Goal: Task Accomplishment & Management: Complete application form

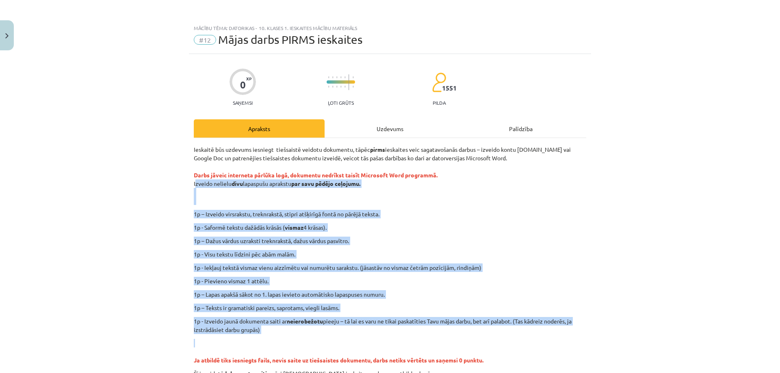
scroll to position [59, 0]
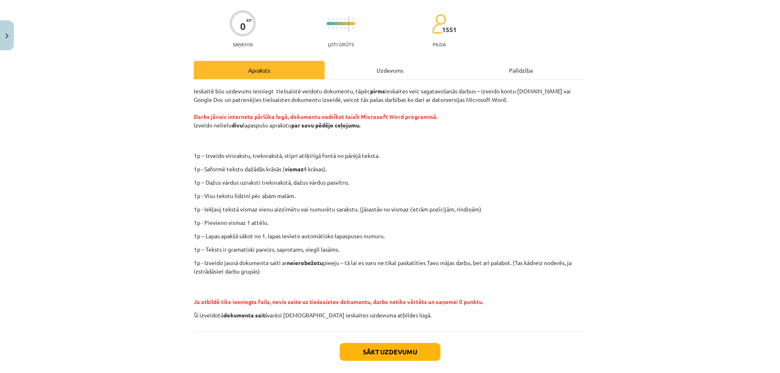
click at [366, 65] on div "Uzdevums" at bounding box center [390, 70] width 131 height 18
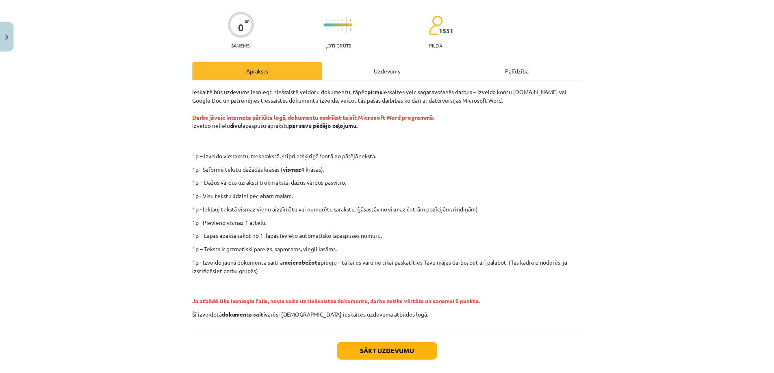
scroll to position [0, 0]
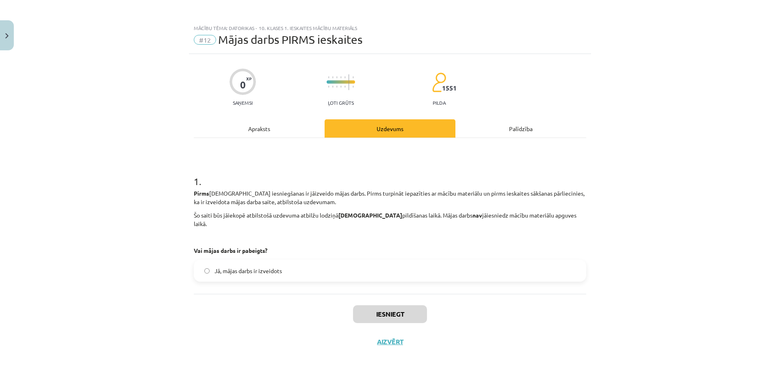
click at [498, 130] on div "Palīdzība" at bounding box center [520, 128] width 131 height 18
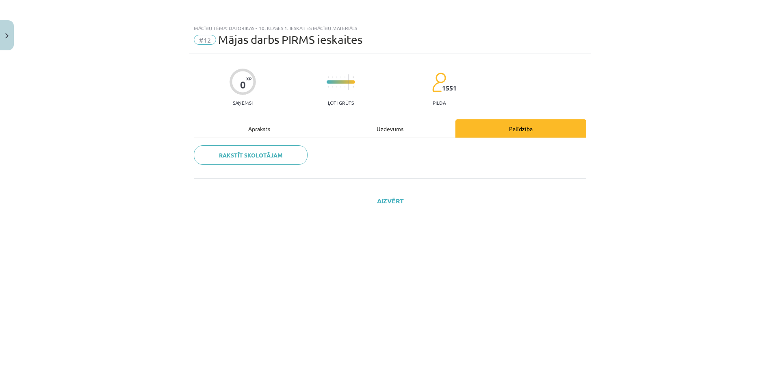
click at [417, 122] on div "Uzdevums" at bounding box center [390, 128] width 131 height 18
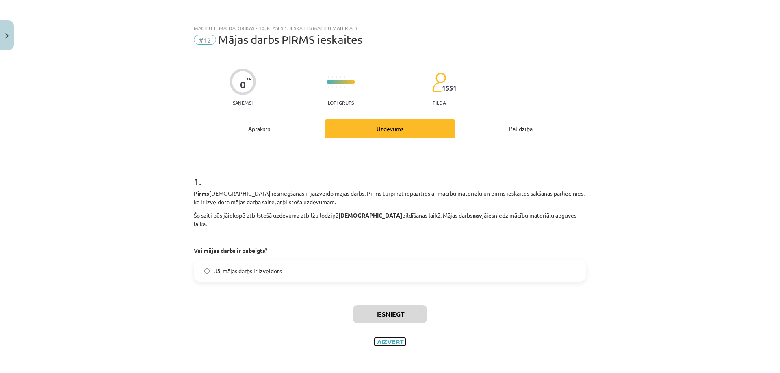
click at [398, 338] on button "Aizvērt" at bounding box center [390, 342] width 31 height 8
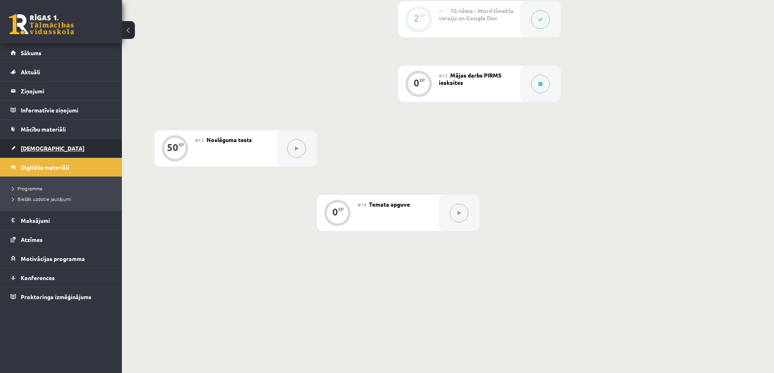
click at [39, 145] on span "[DEMOGRAPHIC_DATA]" at bounding box center [53, 148] width 64 height 7
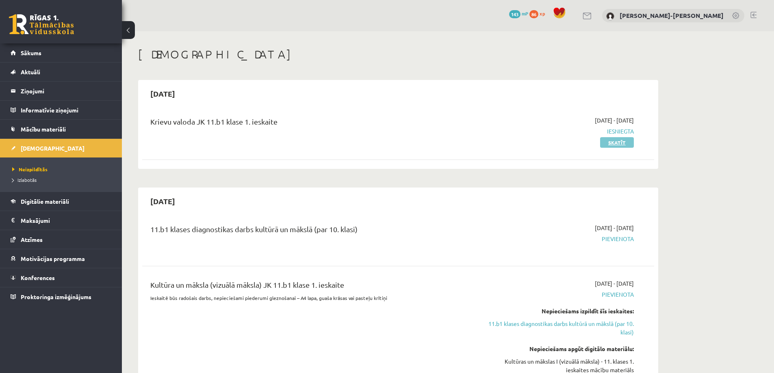
click at [605, 144] on link "Skatīt" at bounding box center [617, 142] width 34 height 11
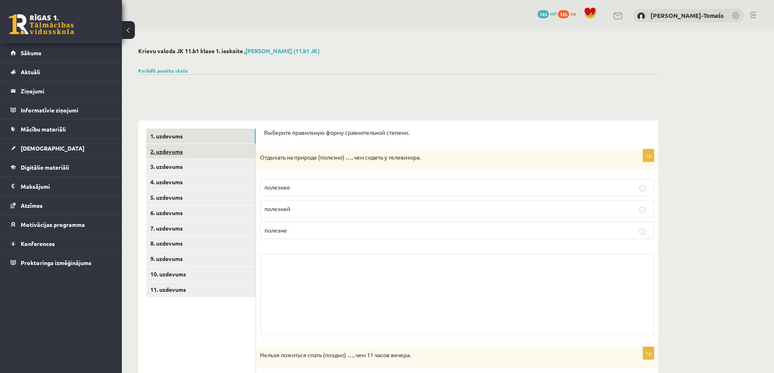
click at [185, 154] on link "2. uzdevums" at bounding box center [200, 151] width 109 height 15
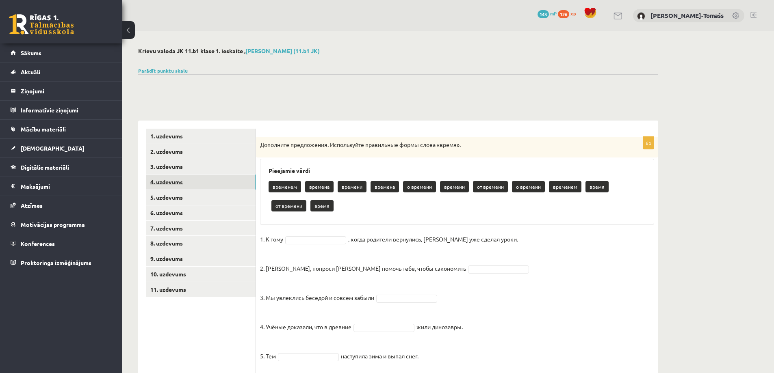
click at [191, 182] on link "4. uzdevums" at bounding box center [200, 182] width 109 height 15
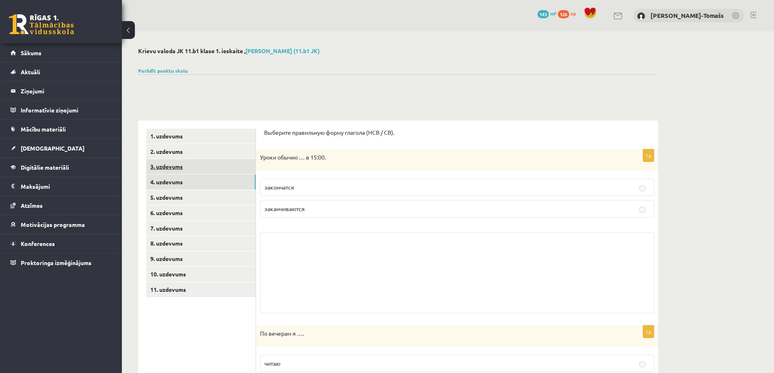
click at [190, 170] on link "3. uzdevums" at bounding box center [200, 166] width 109 height 15
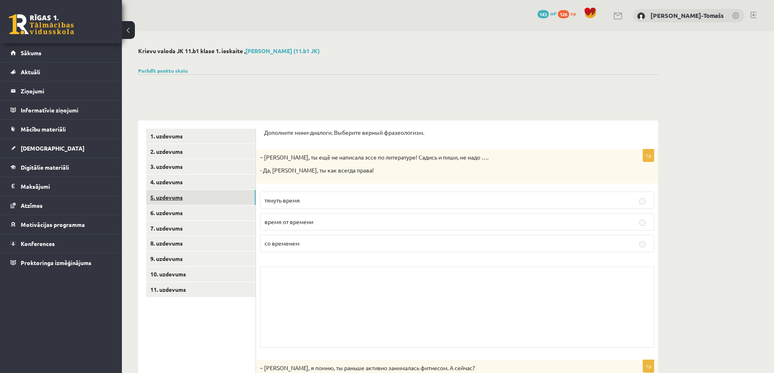
click at [197, 192] on link "5. uzdevums" at bounding box center [200, 197] width 109 height 15
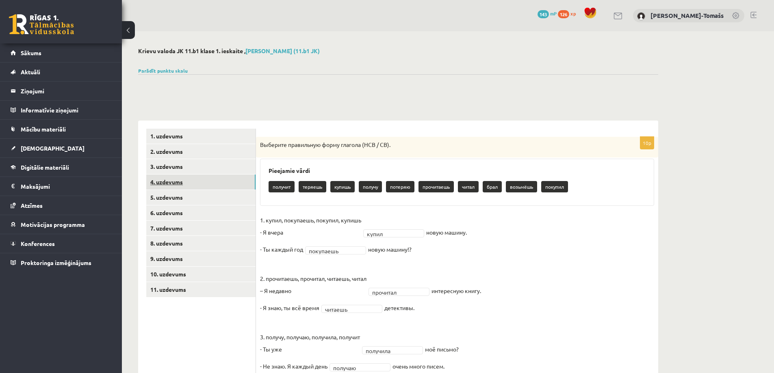
click at [197, 186] on link "4. uzdevums" at bounding box center [200, 182] width 109 height 15
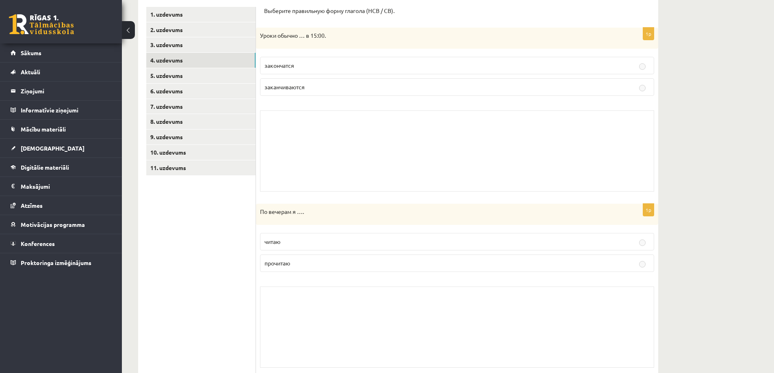
click at [290, 163] on div "Skolotāja pielikums" at bounding box center [457, 151] width 394 height 81
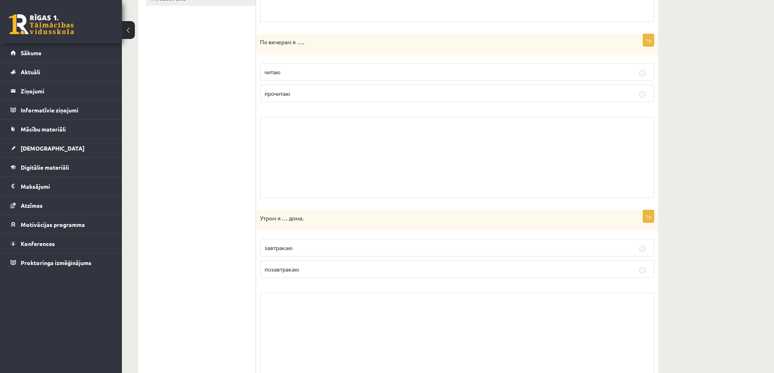
scroll to position [81, 0]
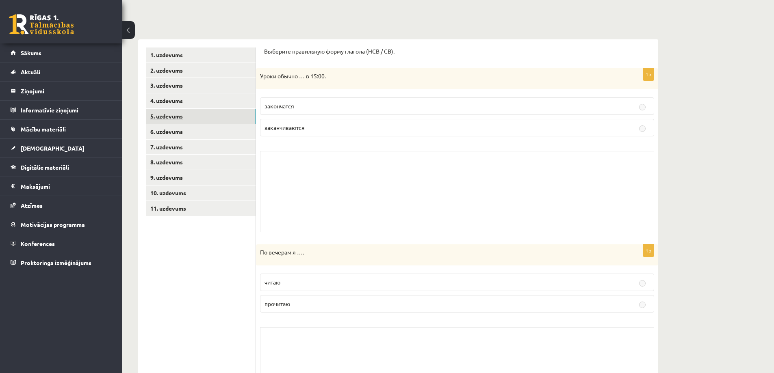
click at [193, 121] on link "5. uzdevums" at bounding box center [200, 116] width 109 height 15
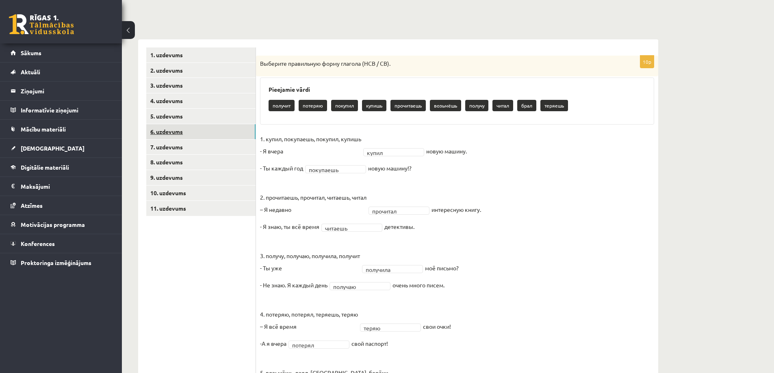
click at [191, 130] on link "6. uzdevums" at bounding box center [200, 131] width 109 height 15
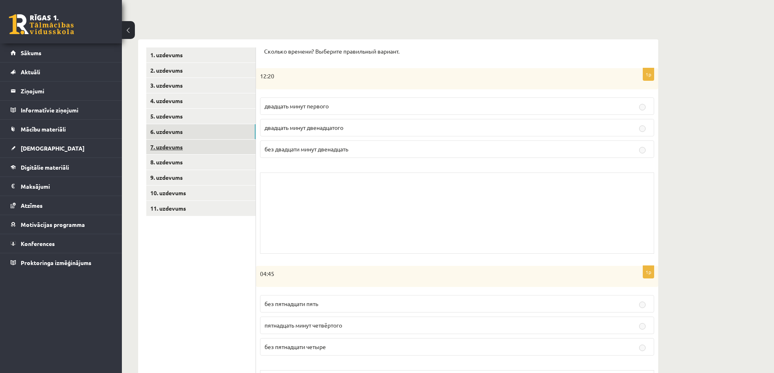
click at [191, 147] on link "7. uzdevums" at bounding box center [200, 147] width 109 height 15
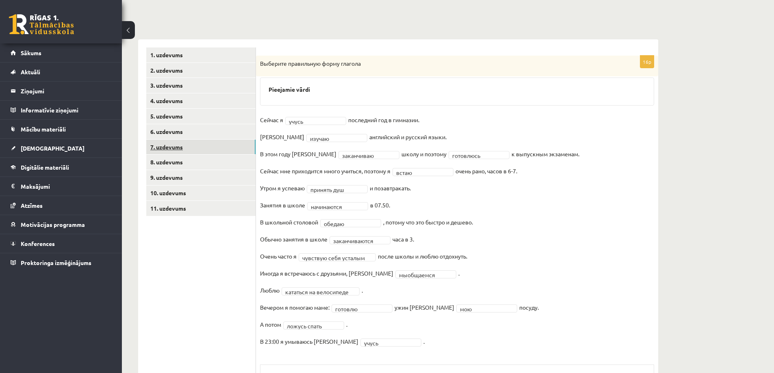
click at [186, 141] on link "7. uzdevums" at bounding box center [200, 147] width 109 height 15
click at [188, 134] on link "6. uzdevums" at bounding box center [200, 131] width 109 height 15
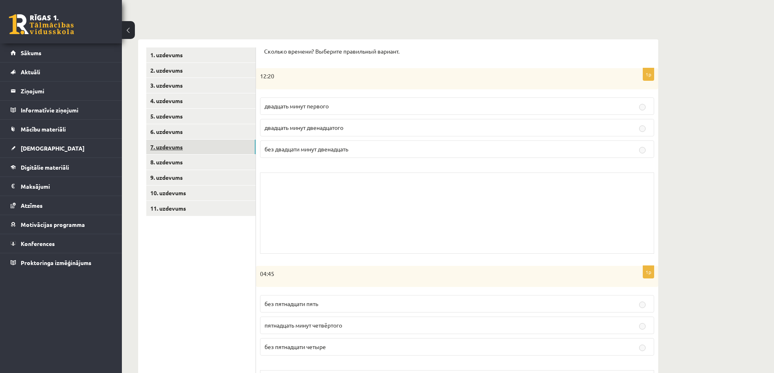
click at [187, 148] on link "7. uzdevums" at bounding box center [200, 147] width 109 height 15
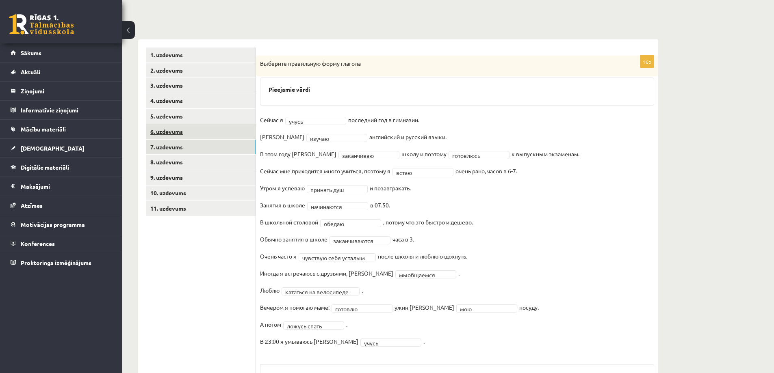
click at [187, 136] on link "6. uzdevums" at bounding box center [200, 131] width 109 height 15
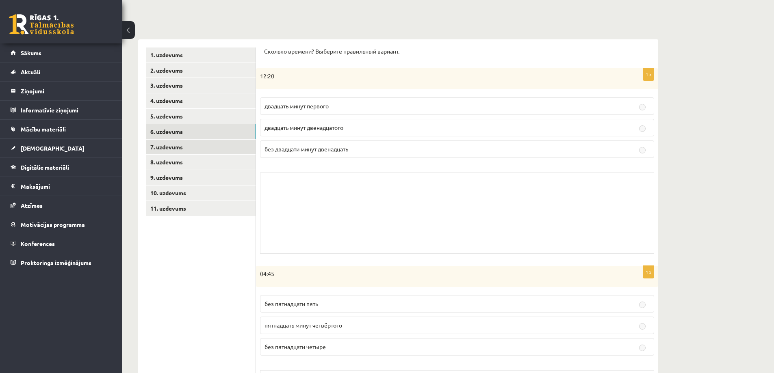
click at [185, 151] on link "7. uzdevums" at bounding box center [200, 147] width 109 height 15
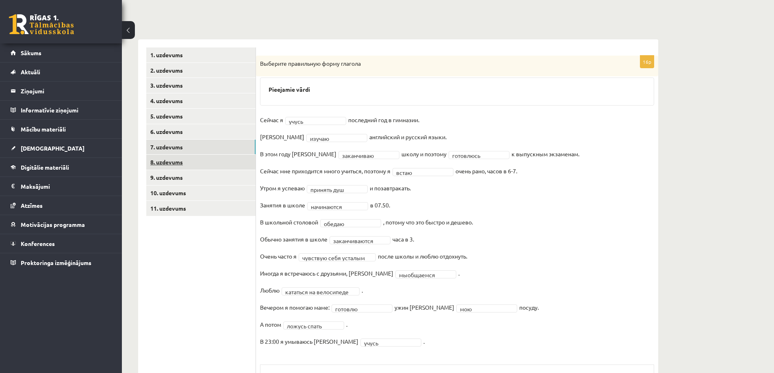
click at [180, 165] on link "8. uzdevums" at bounding box center [200, 162] width 109 height 15
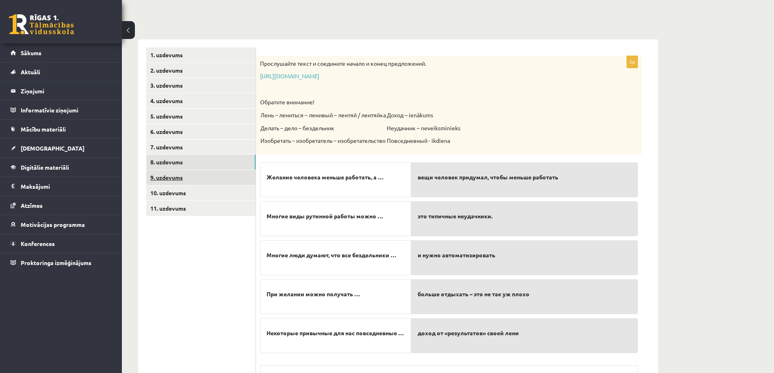
click at [183, 180] on link "9. uzdevums" at bounding box center [200, 177] width 109 height 15
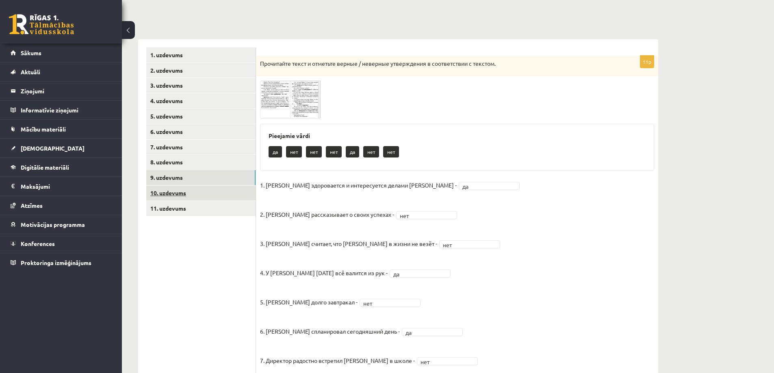
click at [184, 192] on link "10. uzdevums" at bounding box center [200, 193] width 109 height 15
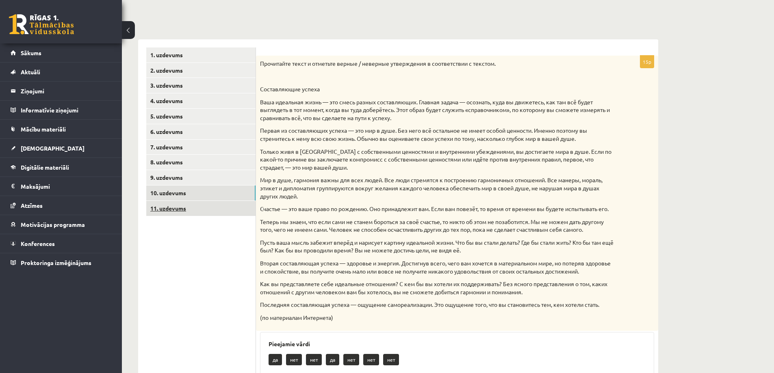
click at [193, 204] on link "11. uzdevums" at bounding box center [200, 208] width 109 height 15
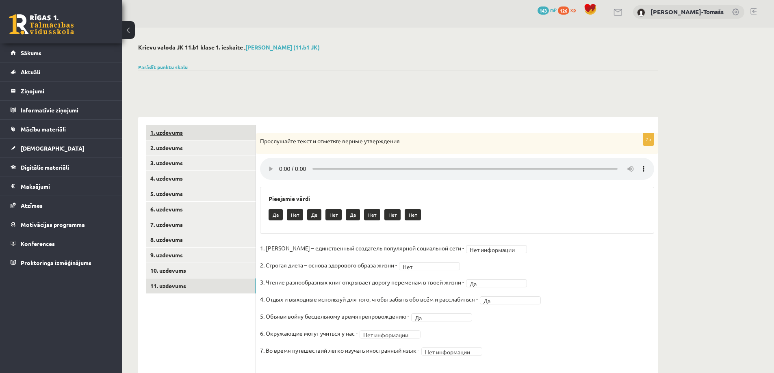
scroll to position [0, 0]
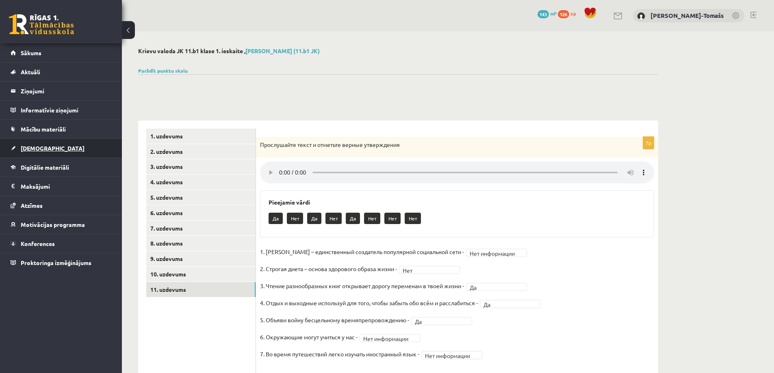
click at [60, 145] on link "[DEMOGRAPHIC_DATA]" at bounding box center [61, 148] width 101 height 19
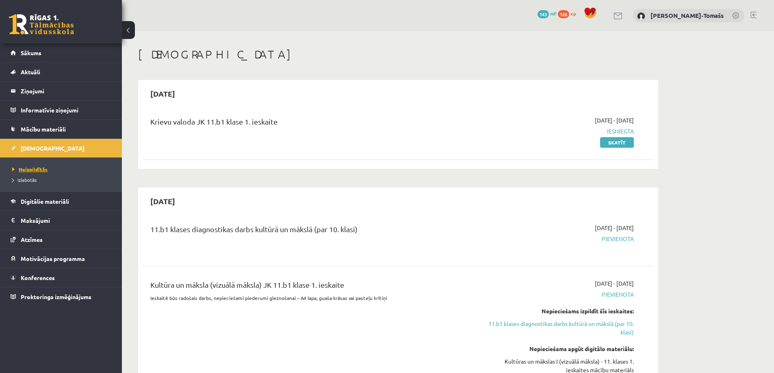
click at [44, 169] on span "Neizpildītās" at bounding box center [29, 169] width 35 height 7
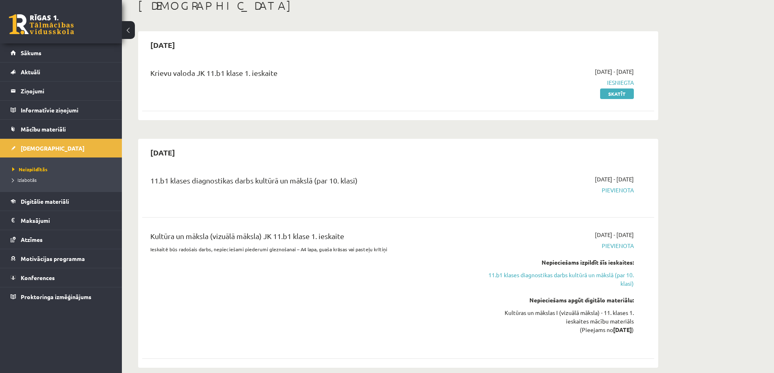
scroll to position [203, 0]
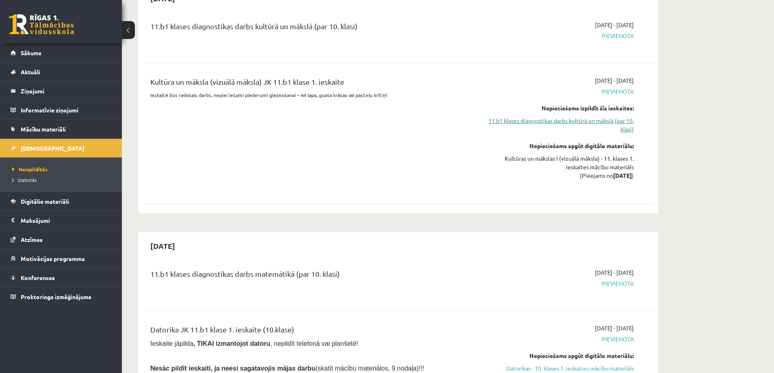
click at [516, 125] on link "11.b1 klases diagnostikas darbs kultūrā un mākslā (par 10. klasi)" at bounding box center [557, 125] width 153 height 17
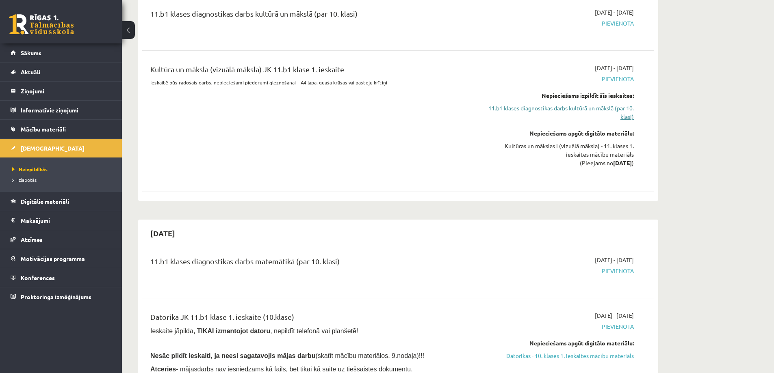
click at [532, 116] on link "11.b1 klases diagnostikas darbs kultūrā un mākslā (par 10. klasi)" at bounding box center [557, 112] width 153 height 17
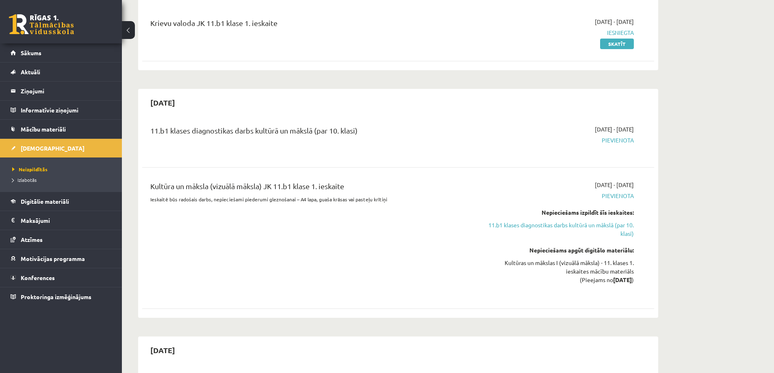
scroll to position [94, 0]
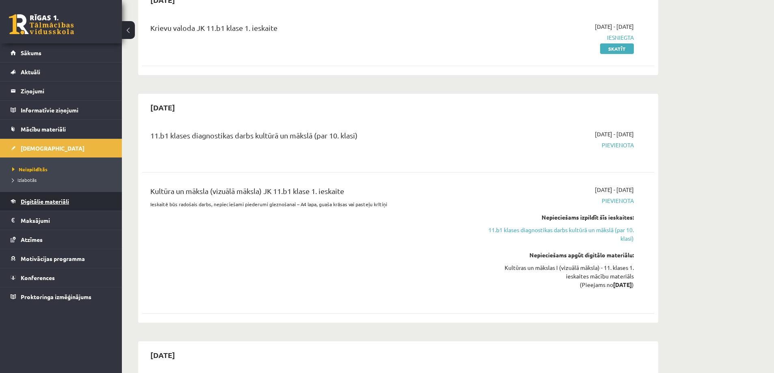
click at [49, 206] on link "Digitālie materiāli" at bounding box center [61, 201] width 101 height 19
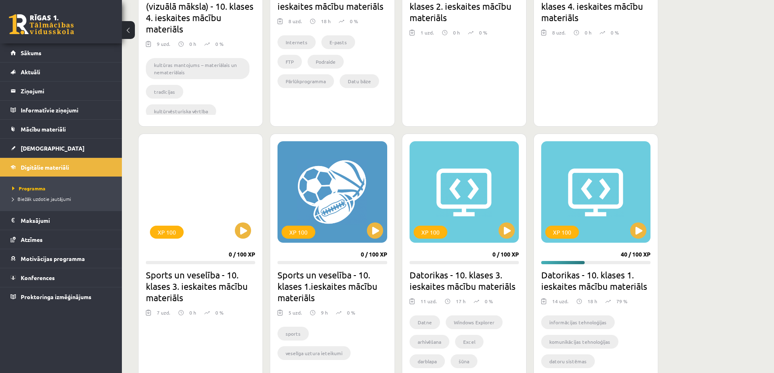
scroll to position [581, 0]
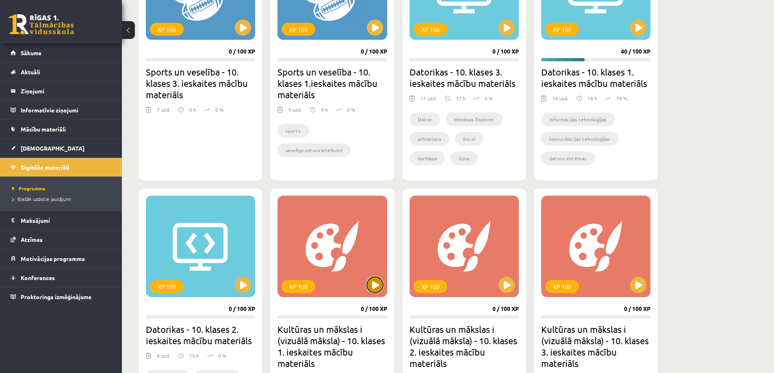
click at [377, 277] on button at bounding box center [375, 285] width 16 height 16
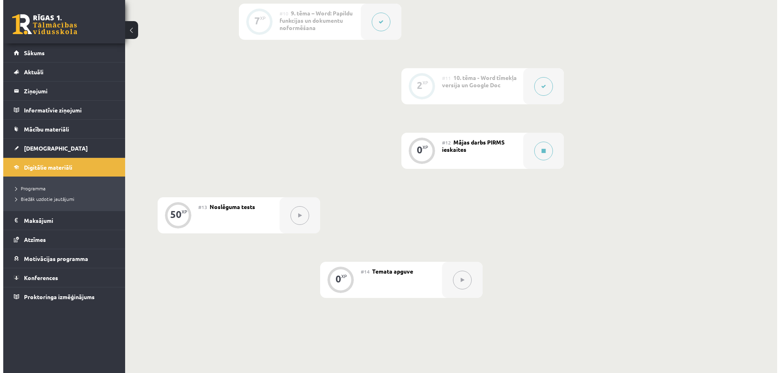
scroll to position [893, 0]
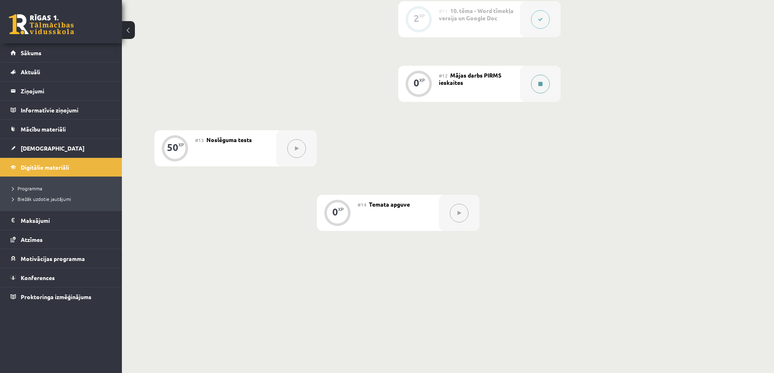
click at [389, 84] on icon at bounding box center [540, 84] width 4 height 5
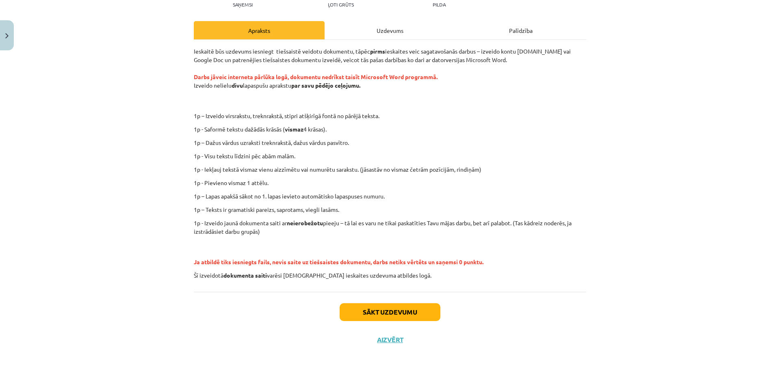
scroll to position [99, 0]
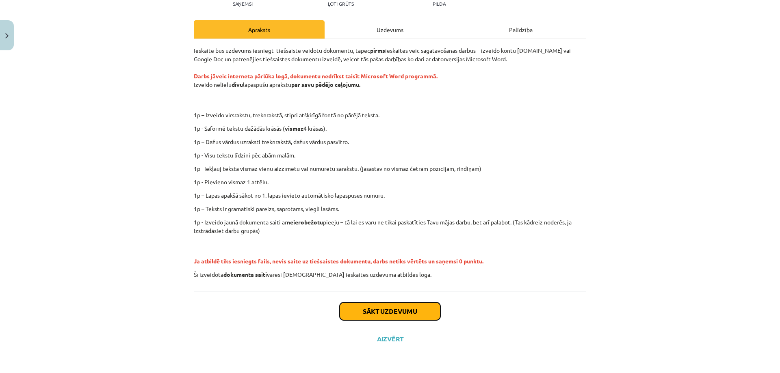
click at [389, 314] on button "Sākt uzdevumu" at bounding box center [390, 312] width 101 height 18
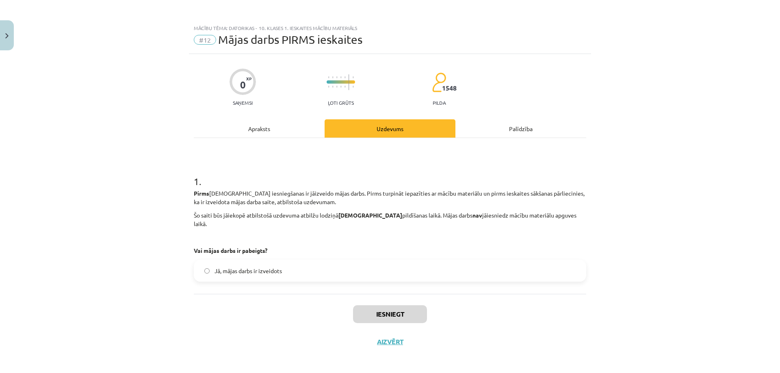
click at [271, 267] on span "Jā, mājas darbs ir izveidots" at bounding box center [248, 271] width 67 height 9
click at [383, 306] on button "Iesniegt" at bounding box center [390, 315] width 74 height 18
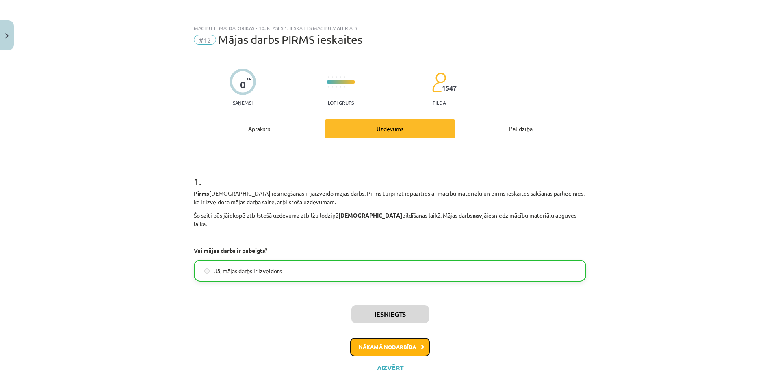
click at [379, 338] on button "Nākamā nodarbība" at bounding box center [390, 347] width 80 height 19
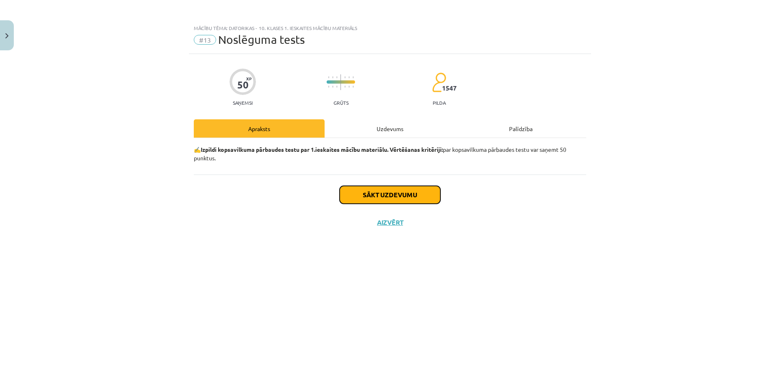
click at [357, 193] on button "Sākt uzdevumu" at bounding box center [390, 195] width 101 height 18
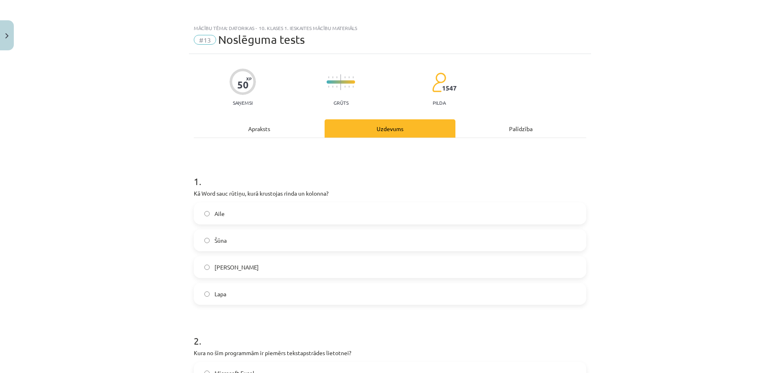
click at [205, 210] on label "Aile" at bounding box center [390, 214] width 391 height 20
click at [209, 239] on label "Šūna" at bounding box center [390, 240] width 391 height 20
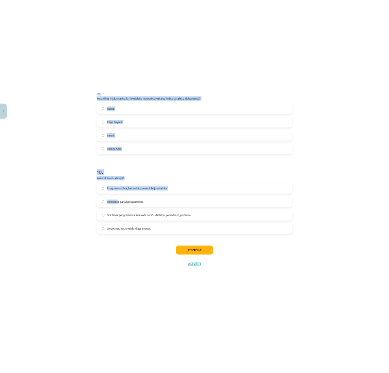
scroll to position [1448, 0]
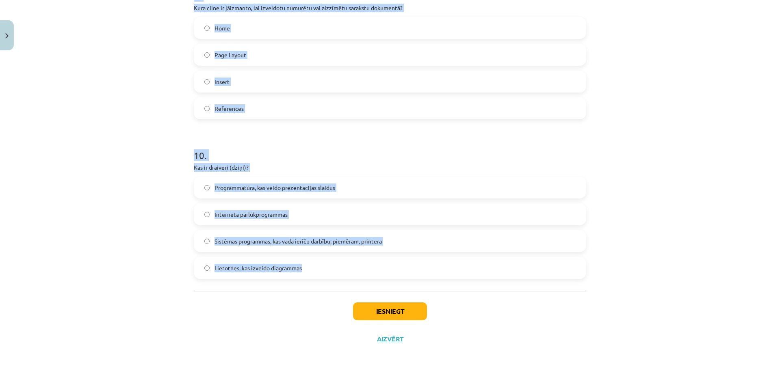
drag, startPoint x: 188, startPoint y: 58, endPoint x: 311, endPoint y: 271, distance: 245.6
copy form "5 . Lo Ipsu dolo sitame, cons adipiscin elits do eiusmod? Temp Inci Utlabore Et…"
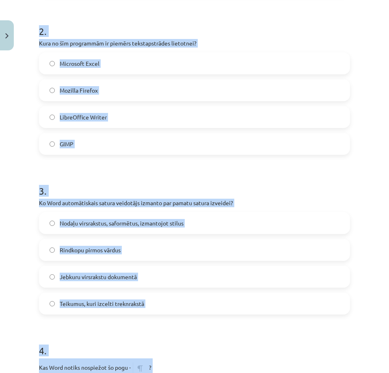
click at [280, 52] on div "2 . Kura no šīm programmām ir piemērs tekstapstrādes lietotnei? Microsoft Excel…" at bounding box center [194, 82] width 311 height 143
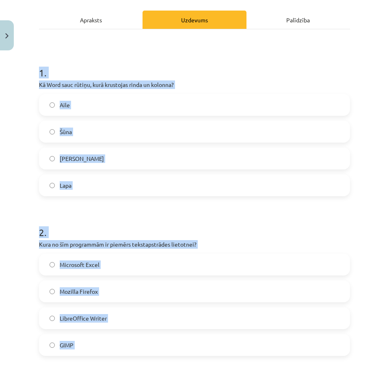
scroll to position [107, 0]
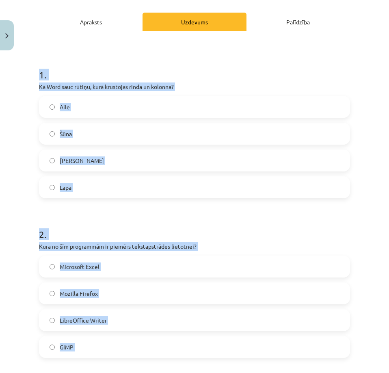
click at [225, 74] on h1 "1 ." at bounding box center [194, 67] width 311 height 25
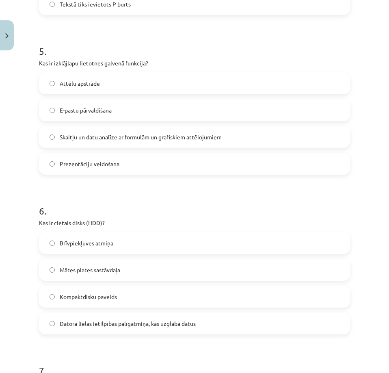
scroll to position [798, 0]
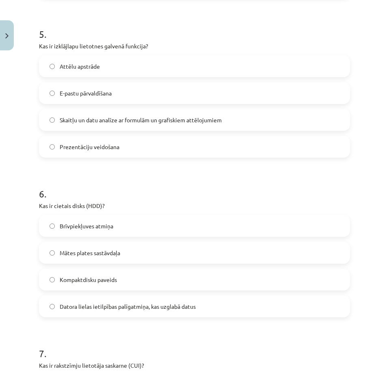
click at [49, 305] on label "Datora lielas ietilpības palīgatmiņa, kas uzglabā datus" at bounding box center [195, 306] width 310 height 20
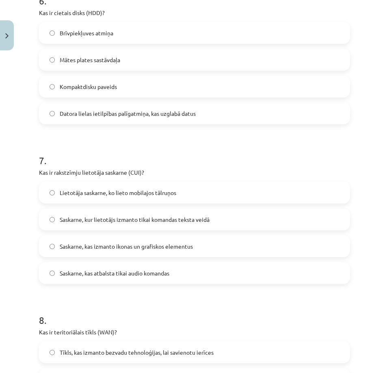
scroll to position [1001, 0]
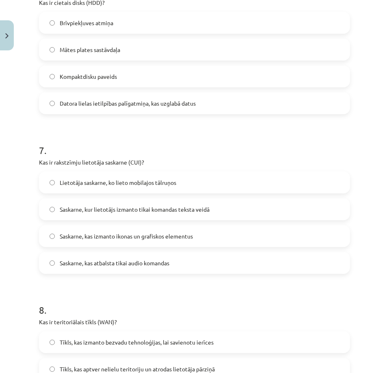
click at [57, 212] on label "Saskarne, kur lietotājs izmanto tikai komandas teksta veidā" at bounding box center [195, 209] width 310 height 20
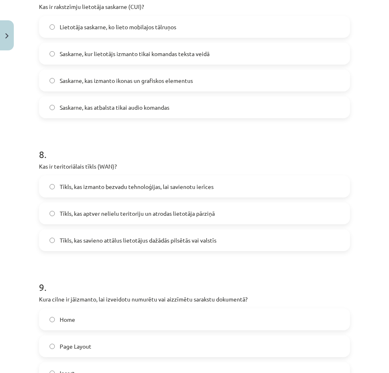
scroll to position [1163, 0]
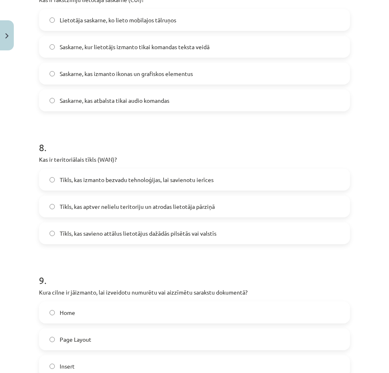
click at [56, 234] on label "Tīkls, kas savieno attālus lietotājus dažādās pilsētās vai valstīs" at bounding box center [195, 233] width 310 height 20
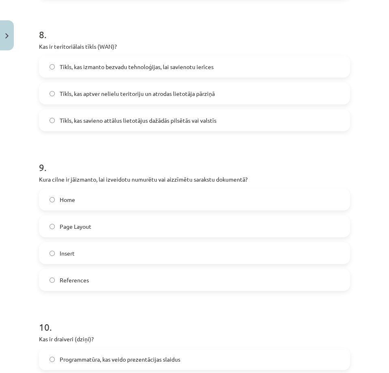
scroll to position [1285, 0]
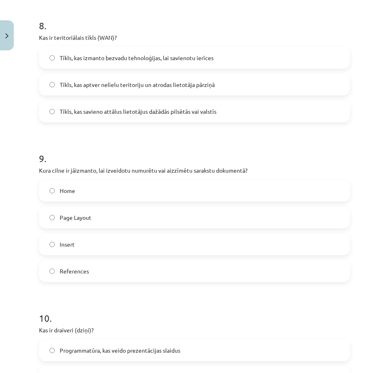
click at [49, 191] on label "Home" at bounding box center [195, 190] width 310 height 20
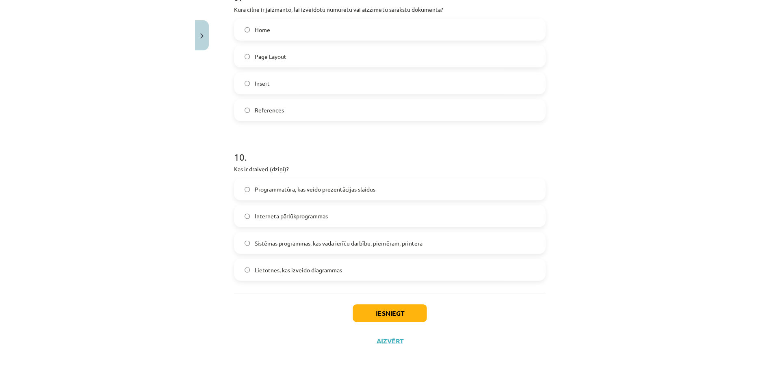
scroll to position [1448, 0]
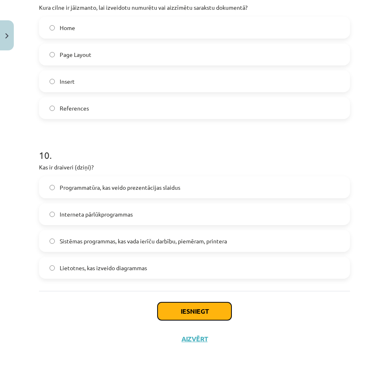
click at [183, 314] on button "Iesniegt" at bounding box center [195, 311] width 74 height 18
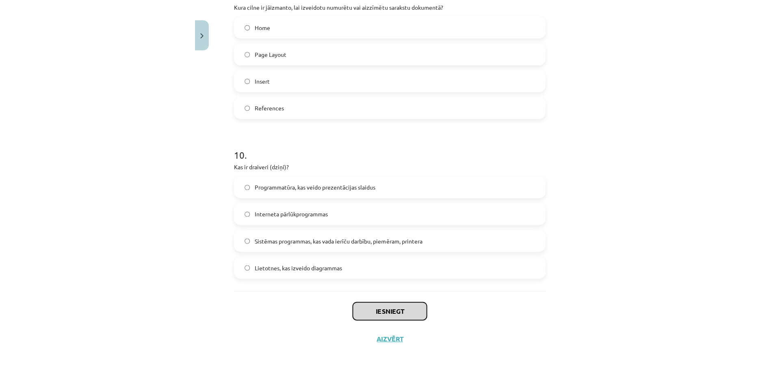
scroll to position [1448, 0]
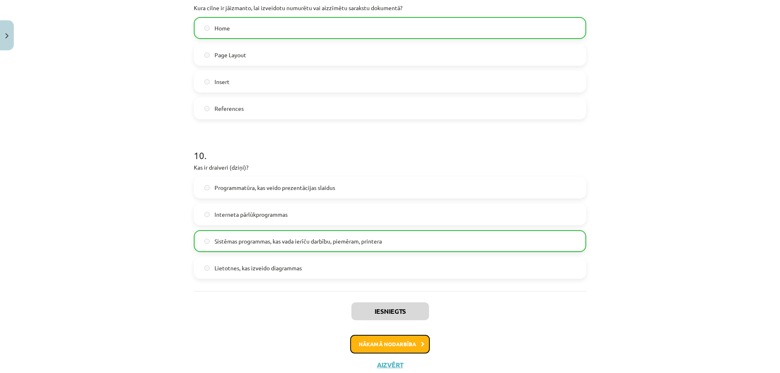
click at [383, 347] on button "Nākamā nodarbība" at bounding box center [390, 344] width 80 height 19
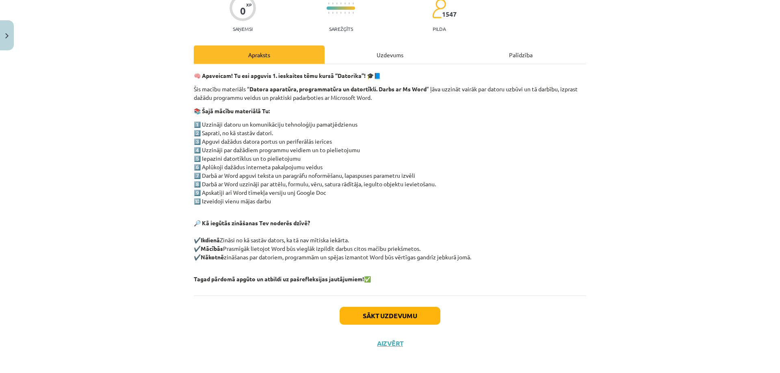
scroll to position [78, 0]
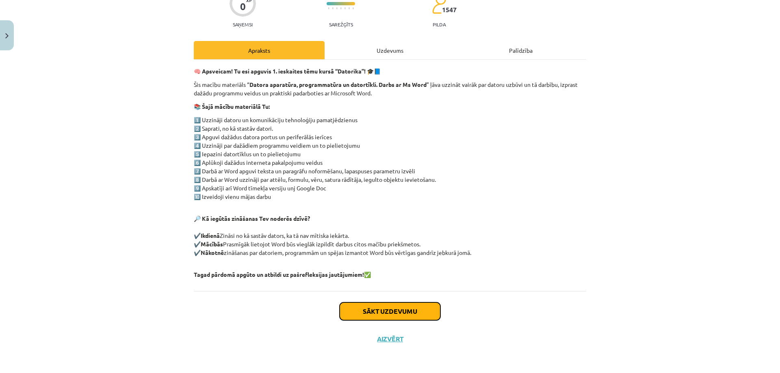
click at [389, 308] on button "Sākt uzdevumu" at bounding box center [390, 312] width 101 height 18
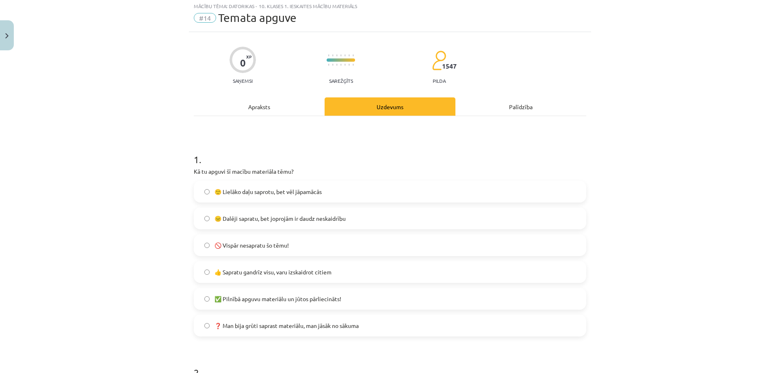
scroll to position [20, 0]
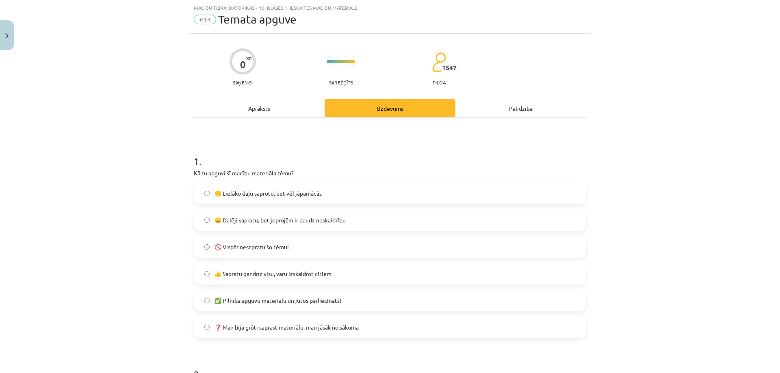
click at [203, 197] on label "🙂 Lielāko daļu saprotu, bet vēl jāpamācās" at bounding box center [390, 193] width 391 height 20
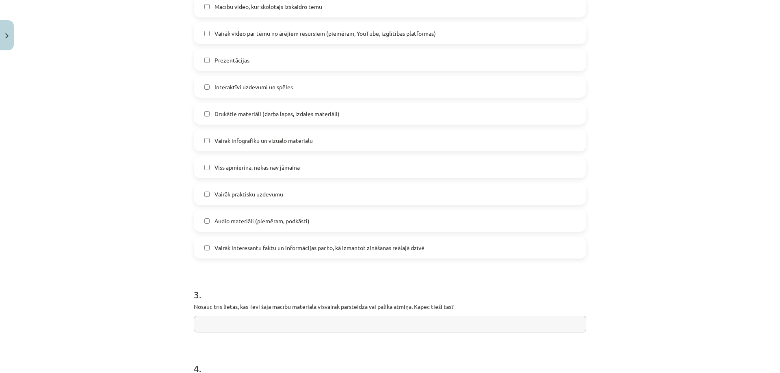
scroll to position [467, 0]
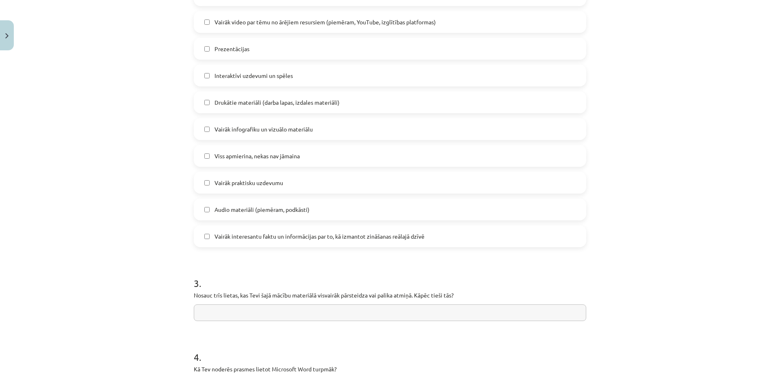
click at [207, 159] on label "Viss apmierina, nekas nav jāmaina" at bounding box center [390, 156] width 391 height 20
click at [206, 159] on label "Viss apmierina, nekas nav jāmaina" at bounding box center [390, 156] width 391 height 20
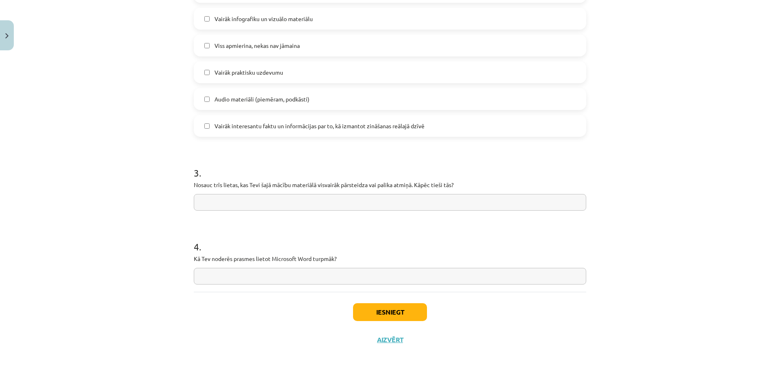
scroll to position [579, 0]
click at [234, 205] on input "text" at bounding box center [390, 201] width 392 height 17
type input "**********"
click at [241, 276] on input "text" at bounding box center [390, 275] width 392 height 17
type input "*****"
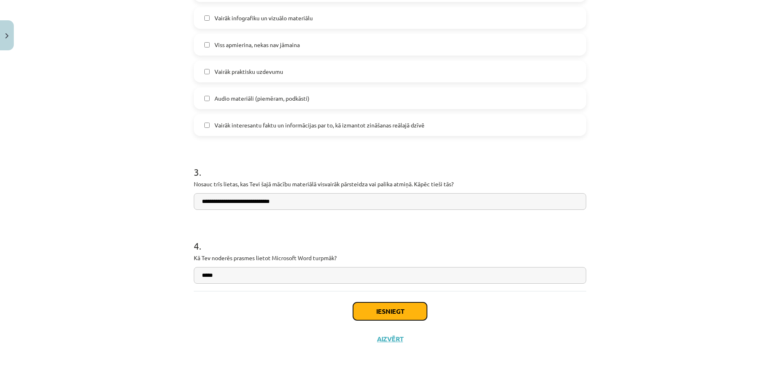
click at [371, 306] on button "Iesniegt" at bounding box center [390, 312] width 74 height 18
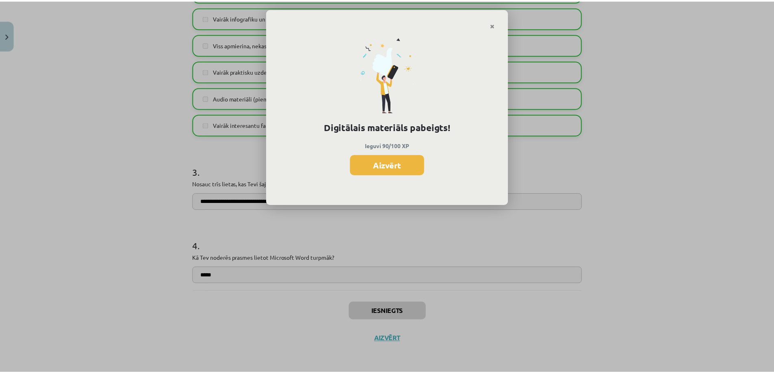
scroll to position [893, 0]
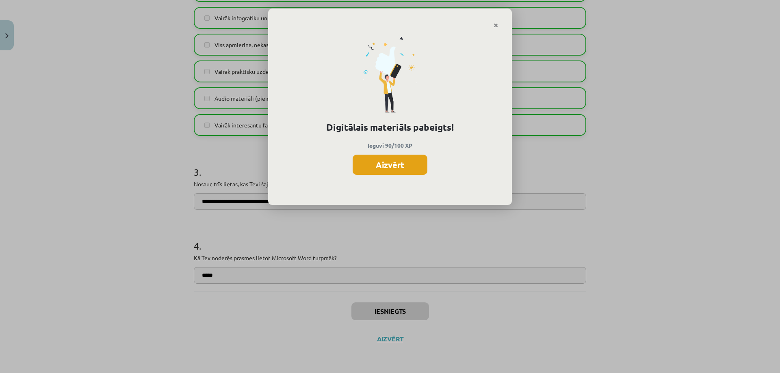
click at [372, 169] on button "Aizvērt" at bounding box center [390, 165] width 75 height 20
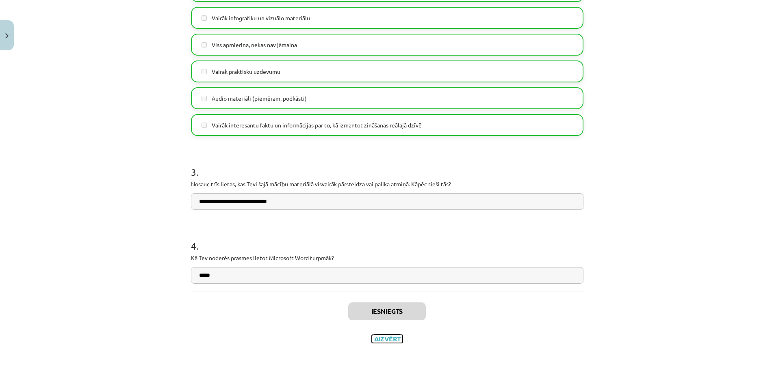
click at [387, 341] on button "Aizvērt" at bounding box center [387, 339] width 31 height 8
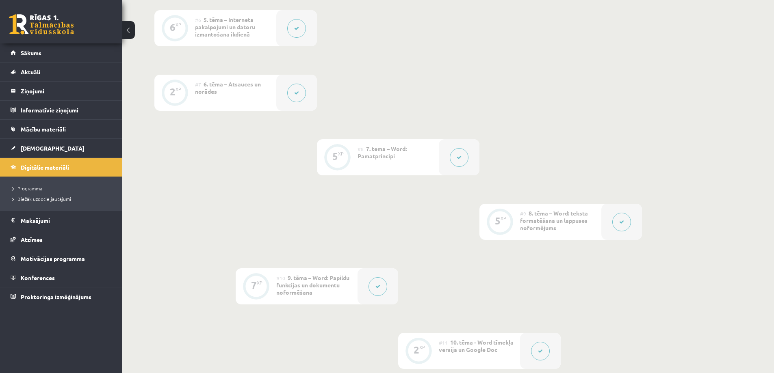
scroll to position [527, 0]
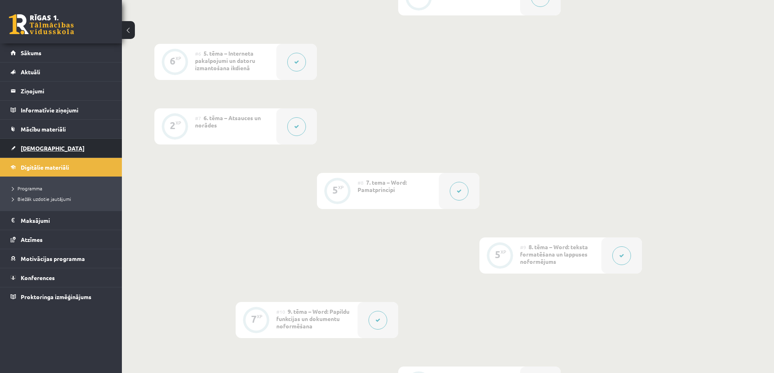
click at [33, 149] on span "[DEMOGRAPHIC_DATA]" at bounding box center [53, 148] width 64 height 7
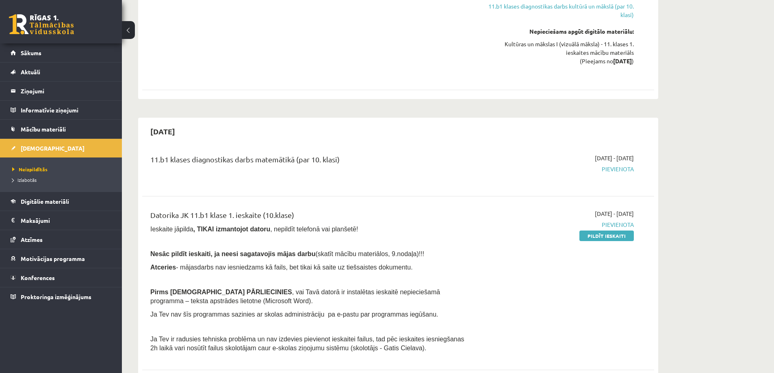
scroll to position [325, 0]
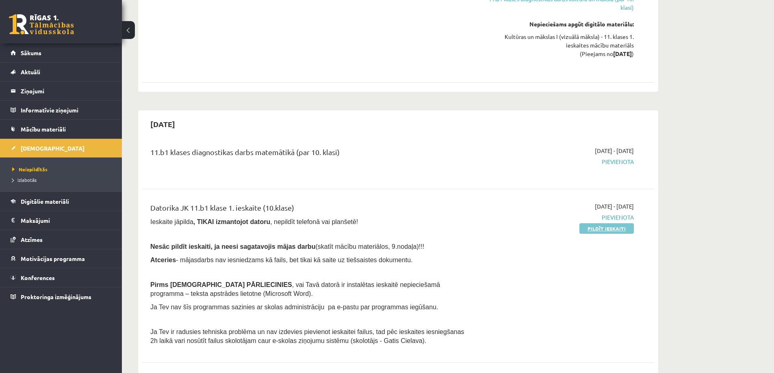
click at [389, 227] on link "Pildīt ieskaiti" at bounding box center [606, 228] width 54 height 11
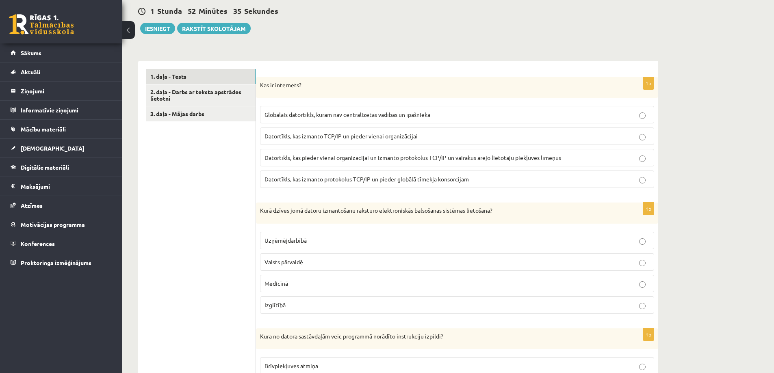
scroll to position [203, 0]
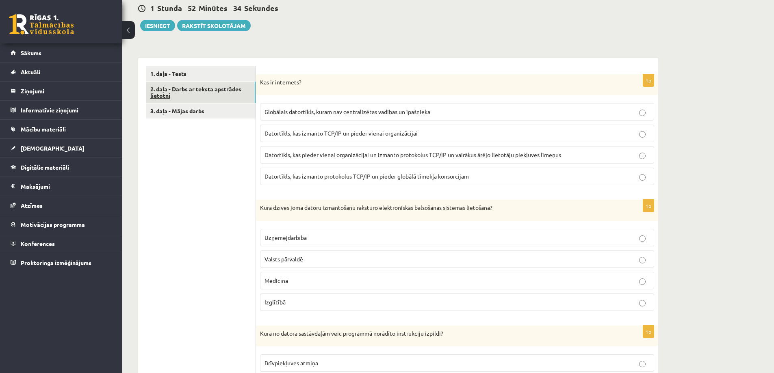
click at [186, 92] on link "2. daļa - Darbs ar teksta apstrādes lietotni" at bounding box center [200, 93] width 109 height 22
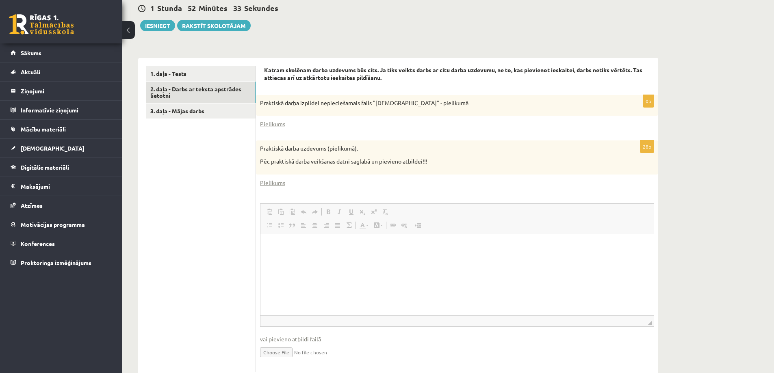
scroll to position [0, 0]
click at [199, 112] on link "3. daļa - Mājas darbs" at bounding box center [200, 111] width 109 height 15
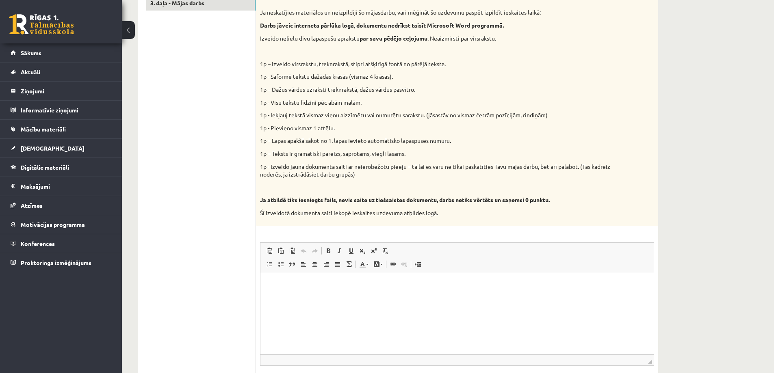
scroll to position [334, 0]
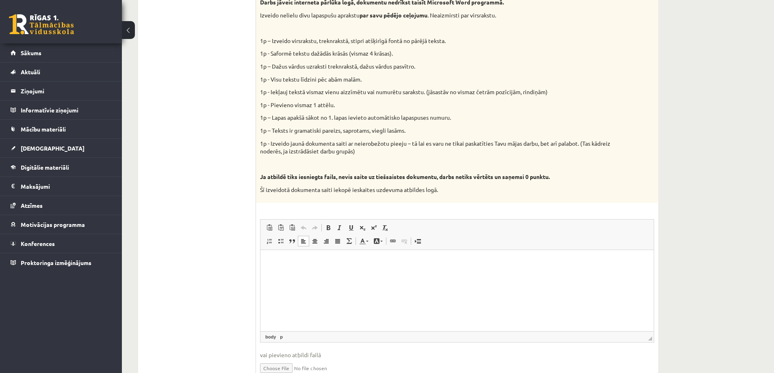
click at [286, 273] on html at bounding box center [456, 262] width 393 height 25
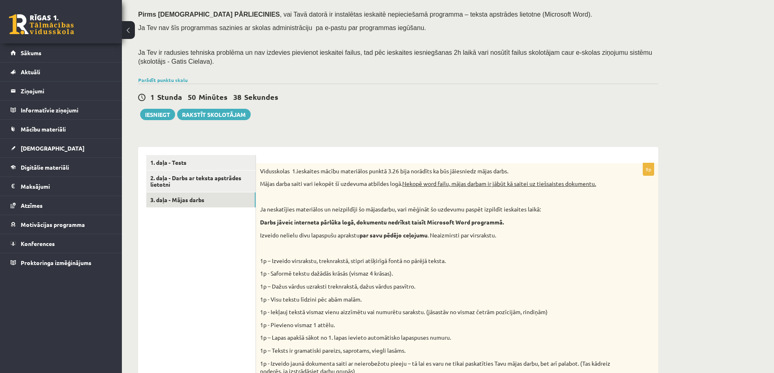
scroll to position [90, 0]
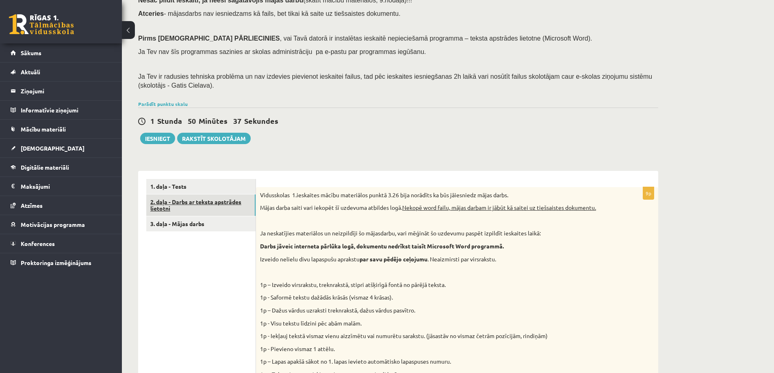
click at [209, 210] on link "2. daļa - Darbs ar teksta apstrādes lietotni" at bounding box center [200, 206] width 109 height 22
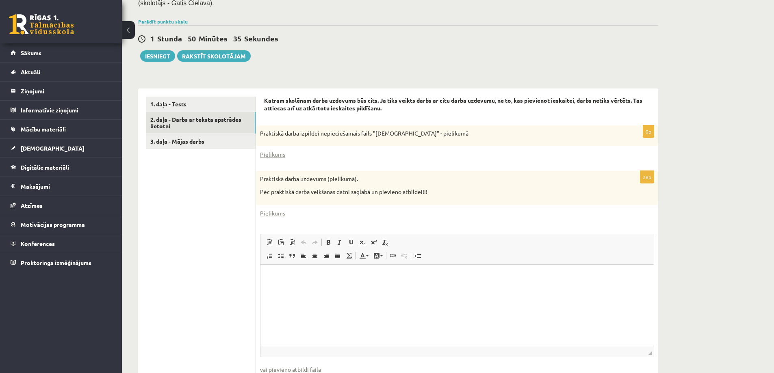
scroll to position [187, 0]
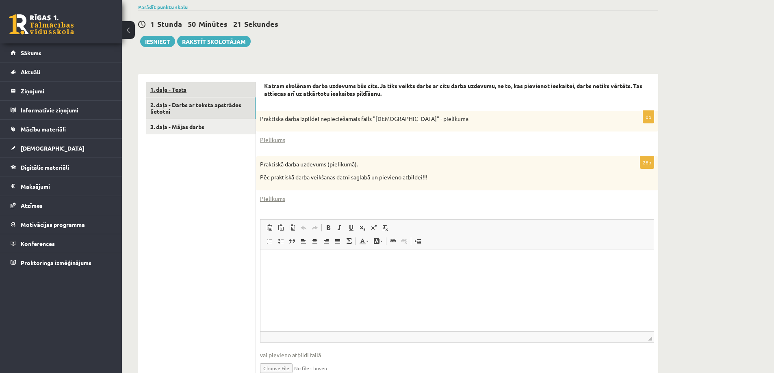
click at [212, 93] on link "1. daļa - Tests" at bounding box center [200, 89] width 109 height 15
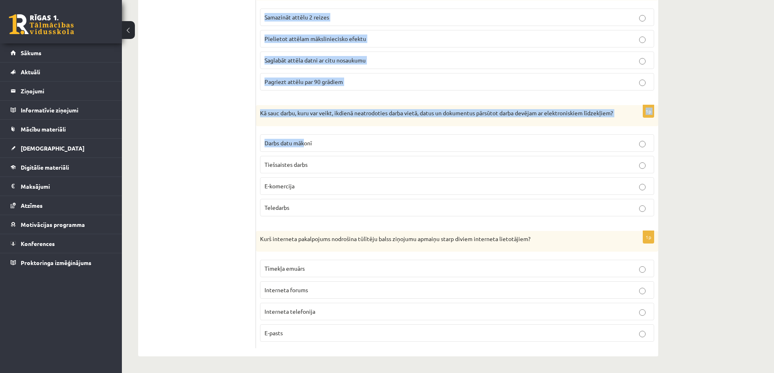
scroll to position [2193, 0]
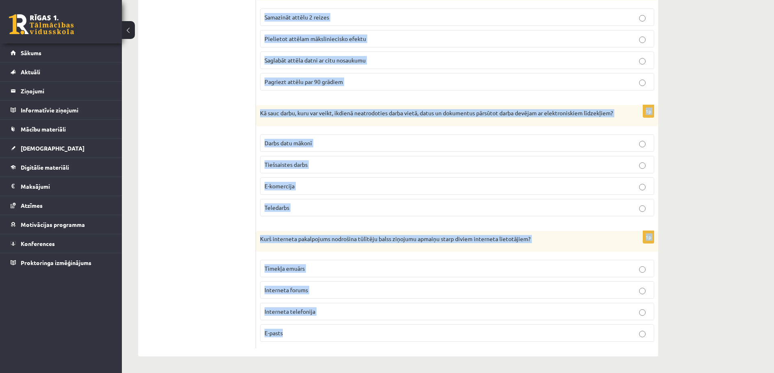
drag, startPoint x: 260, startPoint y: 95, endPoint x: 449, endPoint y: 346, distance: 314.7
copy form "Kas ir internets? Globālais datortīkls, kuram nav centralizētas vadības un īpaš…"
click at [288, 251] on div "Kurš interneta pakalpojums nodrošina tūlītēju balss ziņojumu apmaiņu starp divi…" at bounding box center [457, 241] width 402 height 21
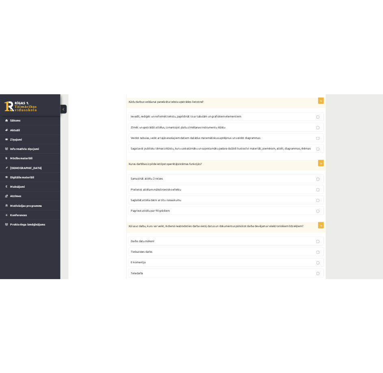
scroll to position [2031, 0]
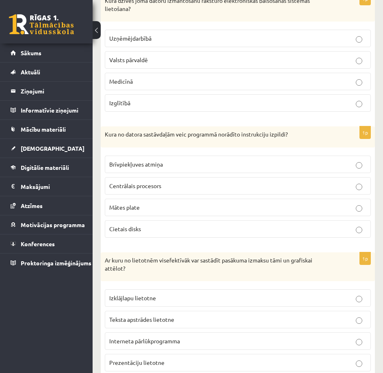
scroll to position [488, 0]
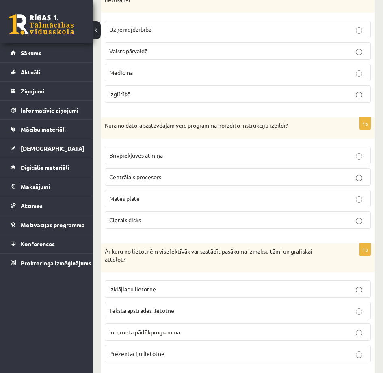
click at [357, 280] on label "Izklājlapu lietotne" at bounding box center [238, 288] width 266 height 17
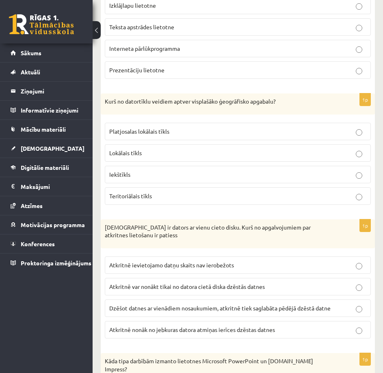
scroll to position [772, 0]
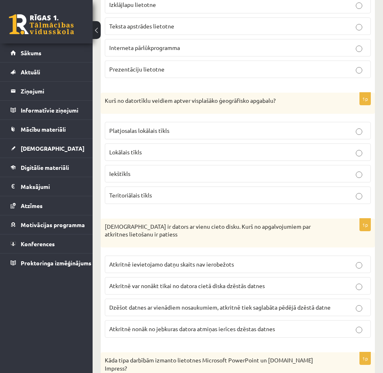
click at [177, 282] on span "Atkritnē var nonākt tikai no datora cietā diska dzēstās datnes" at bounding box center [187, 285] width 156 height 7
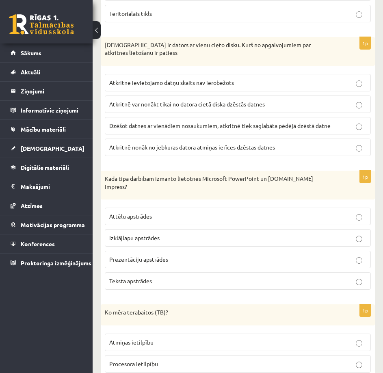
scroll to position [975, 0]
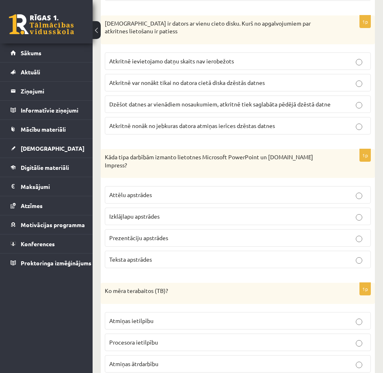
click at [160, 234] on span "Prezentāciju apstrādes" at bounding box center [138, 237] width 59 height 7
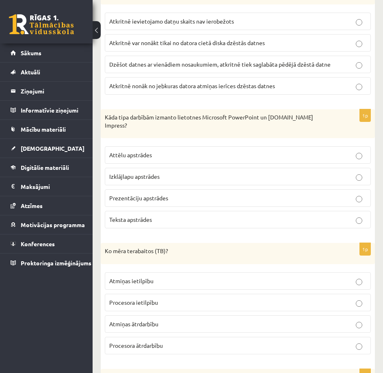
scroll to position [1016, 0]
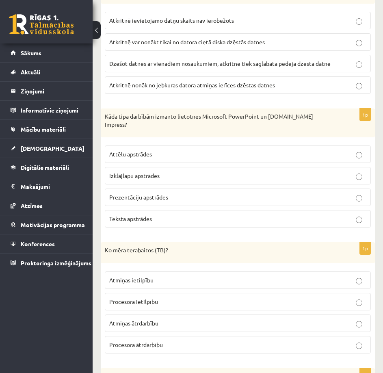
click at [165, 276] on p "Atmiņas ietilpību" at bounding box center [237, 280] width 257 height 9
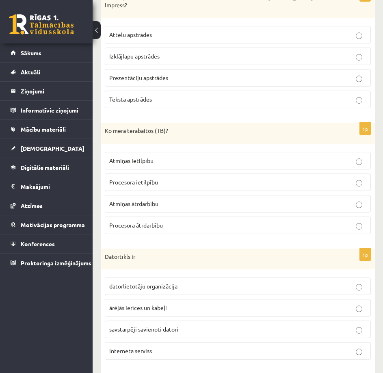
scroll to position [1138, 0]
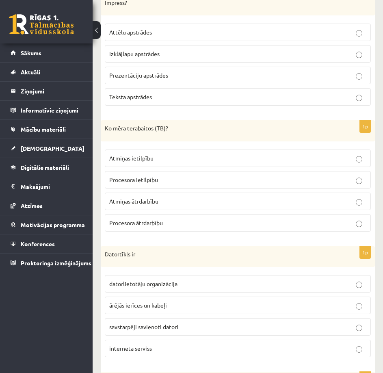
click at [157, 323] on span "savstarpēji savienoti datori" at bounding box center [143, 326] width 69 height 7
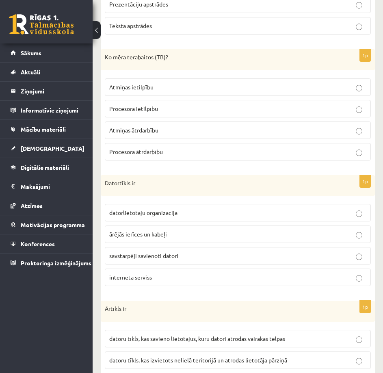
scroll to position [1219, 0]
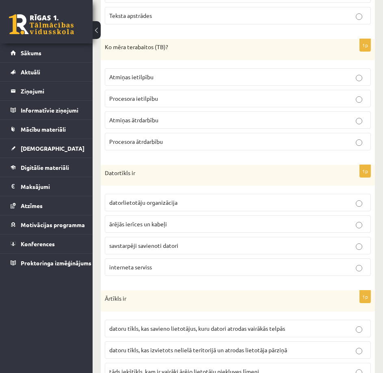
click at [152, 367] on p "tāds iekštīkls, kam ir vairāki ārējo lietotāju piekļuves līmeņi" at bounding box center [237, 371] width 257 height 9
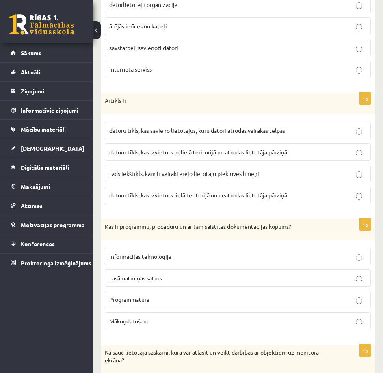
scroll to position [1422, 0]
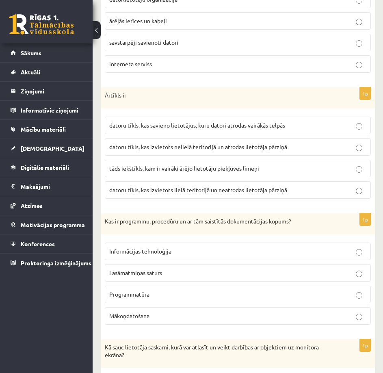
click at [133, 286] on label "Programmatūra" at bounding box center [238, 294] width 266 height 17
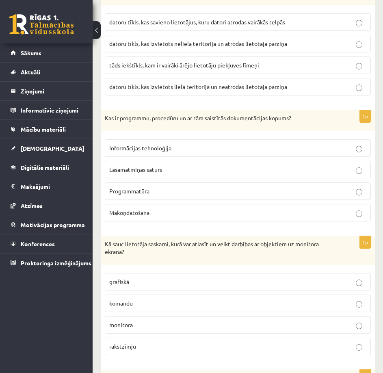
scroll to position [1544, 0]
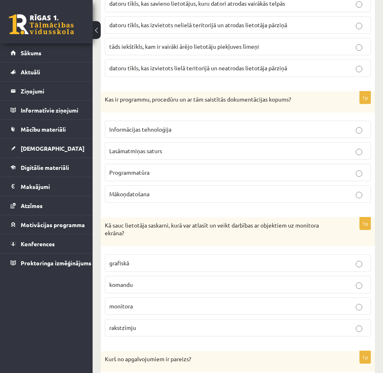
click at [141, 259] on p "grafiskā" at bounding box center [237, 263] width 257 height 9
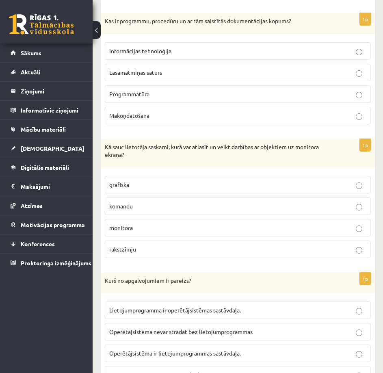
scroll to position [1625, 0]
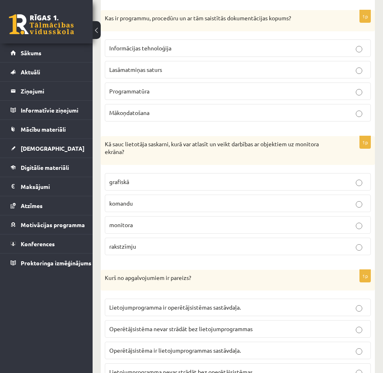
click at [182, 368] on span "Lietojumprogramma nevar strādāt bez operētājsistēmas." at bounding box center [181, 371] width 145 height 7
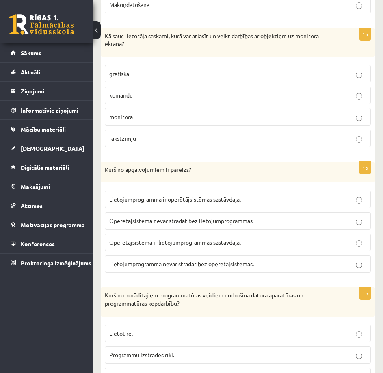
scroll to position [1747, 0]
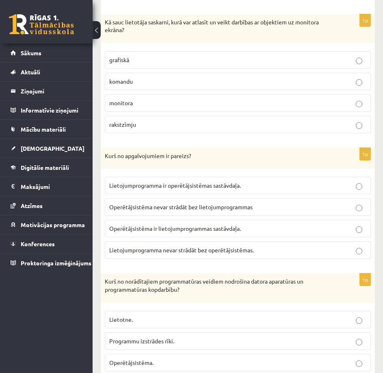
click at [314, 358] on p "Operētājsistēma." at bounding box center [237, 362] width 257 height 9
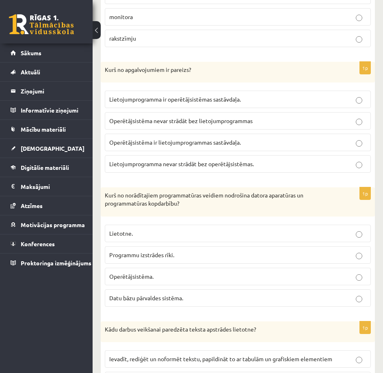
scroll to position [1869, 0]
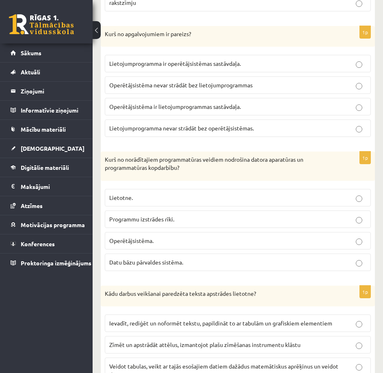
click at [220, 319] on span "Ievadīt, rediģēt un noformēt tekstu, papildināt to ar tabulām un grafiskiem ele…" at bounding box center [220, 322] width 223 height 7
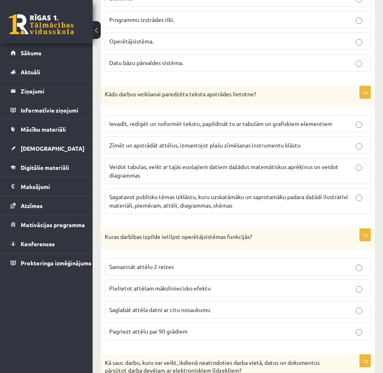
scroll to position [2072, 0]
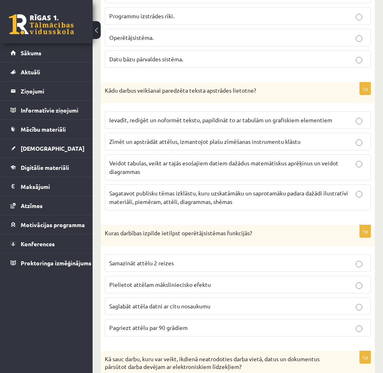
click at [206, 302] on p "Saglabāt attēla datni ar citu nosaukumu" at bounding box center [237, 306] width 257 height 9
click at [223, 299] on fieldset "Samazināt attēlu 2 reizes Pielietot attēlam māksliniecisko efektu Saglabāt attē…" at bounding box center [238, 294] width 266 height 89
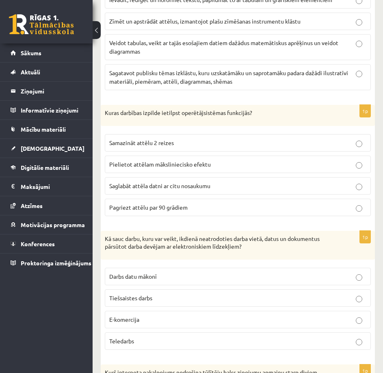
scroll to position [2194, 0]
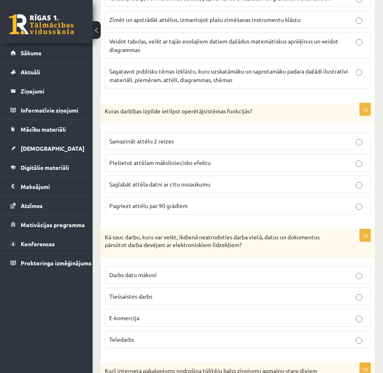
click at [232, 331] on label "Teledarbs" at bounding box center [238, 339] width 266 height 17
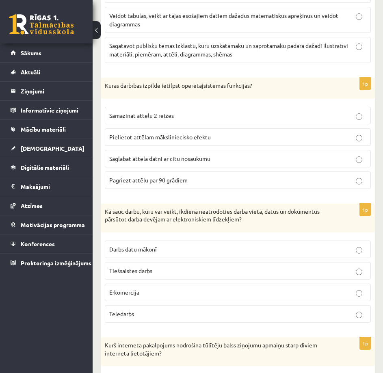
scroll to position [2313, 0]
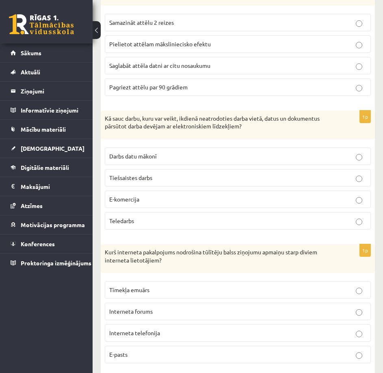
click at [215, 329] on p "Interneta telefonija" at bounding box center [237, 333] width 257 height 9
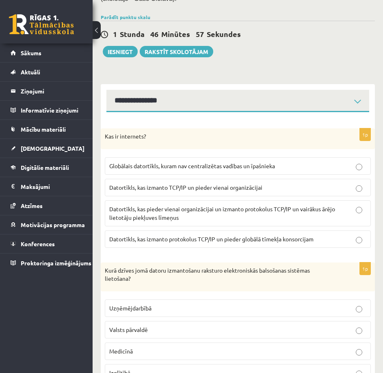
scroll to position [0, 0]
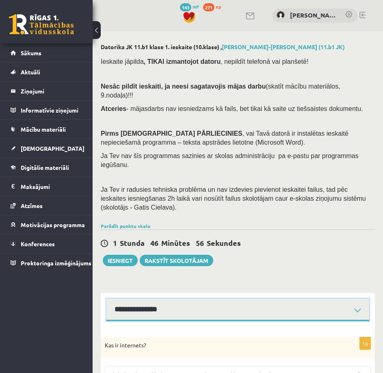
click at [198, 299] on select "**********" at bounding box center [237, 310] width 263 height 22
select select "**********"
click at [106, 299] on select "**********" at bounding box center [237, 310] width 263 height 22
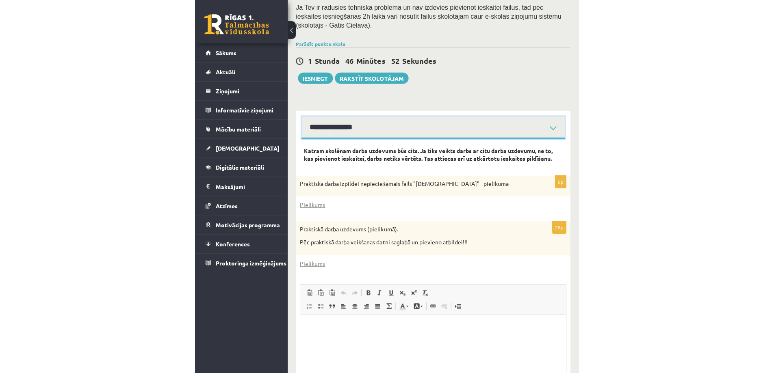
scroll to position [203, 0]
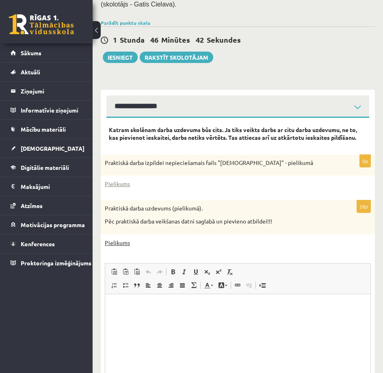
click at [120, 238] on link "Pielikums" at bounding box center [117, 242] width 25 height 9
click at [115, 180] on link "Pielikums" at bounding box center [117, 184] width 25 height 9
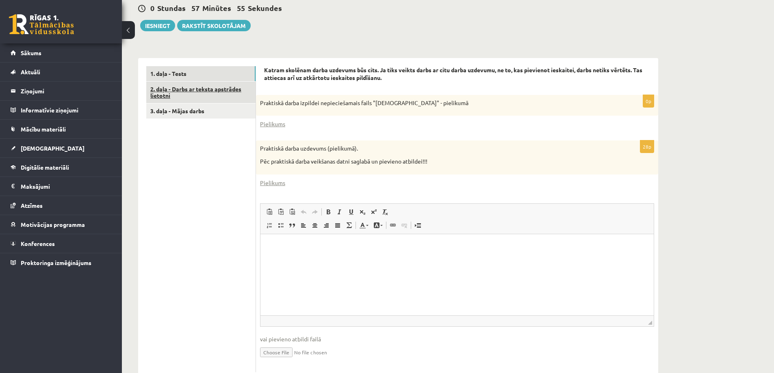
click at [177, 86] on link "2. daļa - Darbs ar teksta apstrādes lietotni" at bounding box center [200, 93] width 109 height 22
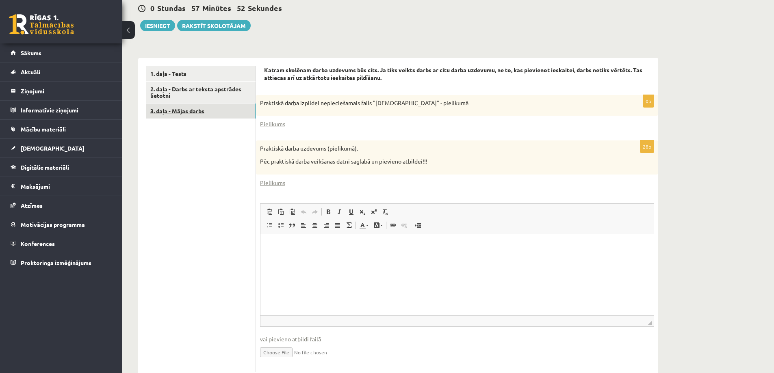
click at [191, 113] on link "3. daļa - Mājas darbs" at bounding box center [200, 111] width 109 height 15
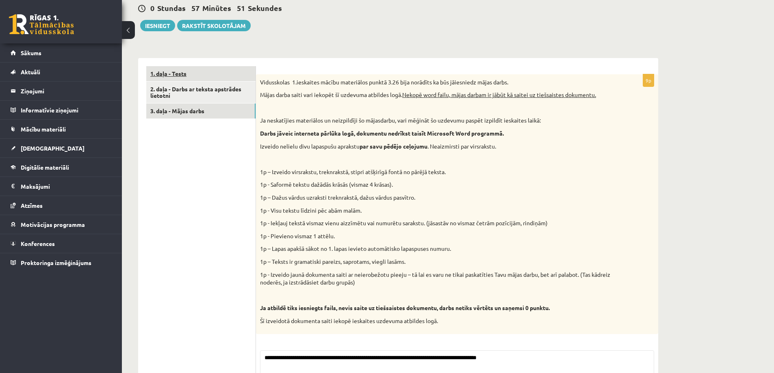
click at [189, 74] on link "1. daļa - Tests" at bounding box center [200, 73] width 109 height 15
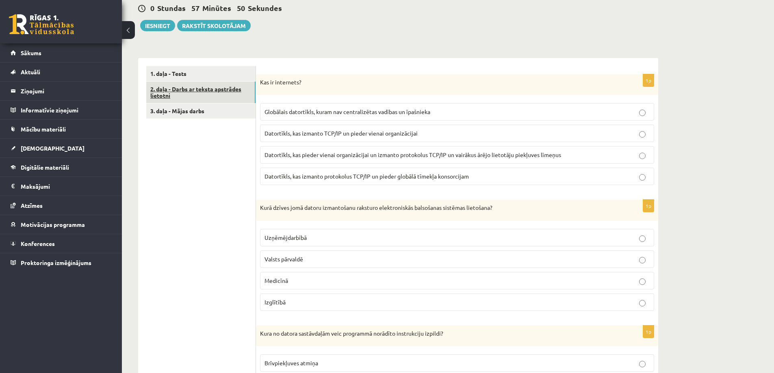
click at [194, 96] on link "2. daļa - Darbs ar teksta apstrādes lietotni" at bounding box center [200, 93] width 109 height 22
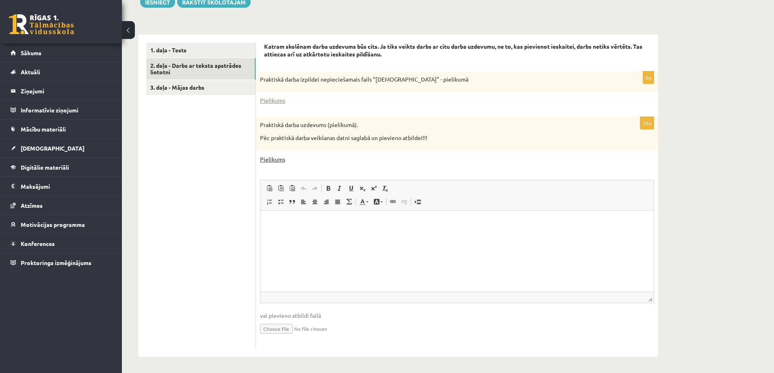
scroll to position [228, 0]
click at [303, 235] on html at bounding box center [456, 222] width 393 height 25
click at [263, 331] on input "file" at bounding box center [457, 328] width 394 height 17
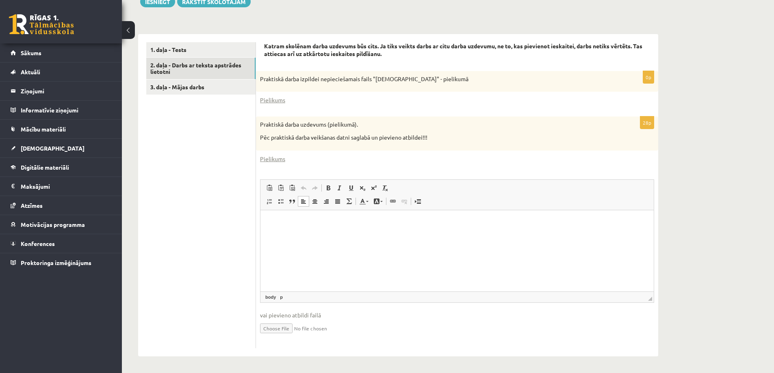
type input "**********"
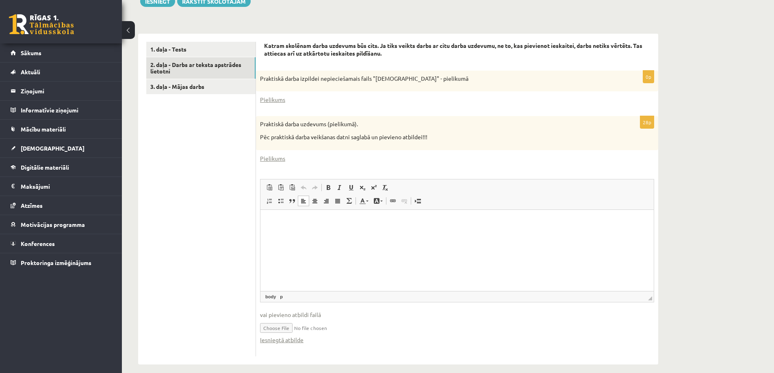
scroll to position [236, 0]
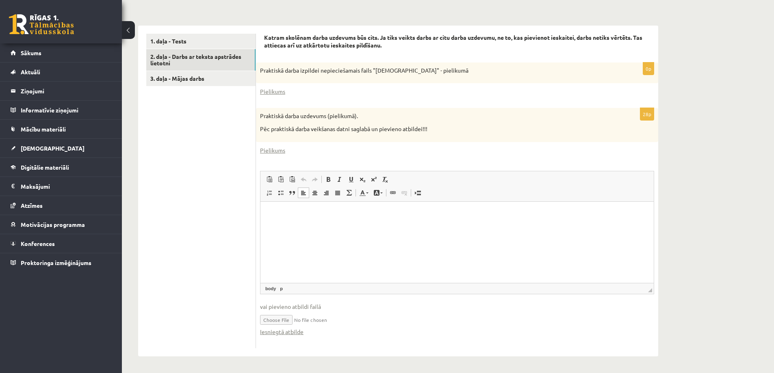
click at [299, 321] on input "file" at bounding box center [457, 319] width 394 height 17
click at [279, 318] on input "file" at bounding box center [457, 319] width 394 height 17
type input "**********"
click at [277, 330] on link "Iesniegtā atbilde" at bounding box center [281, 332] width 43 height 9
click at [594, 2] on div "Datorika JK 11.b1 klase 1. ieskaite (10.klase) , Martins Frīdenbergs-Tomašs (11…" at bounding box center [398, 84] width 553 height 577
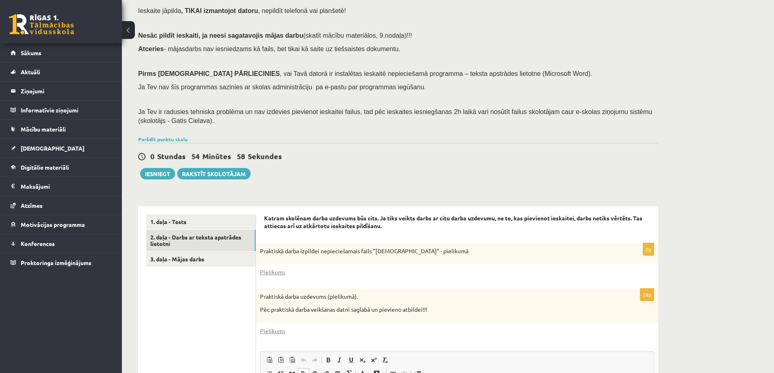
scroll to position [33, 0]
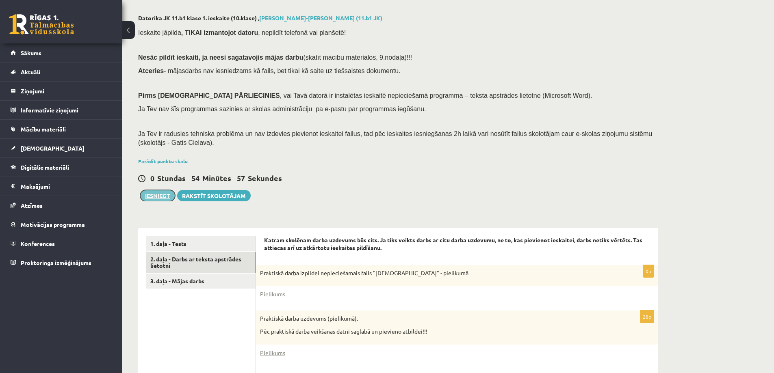
click at [163, 194] on button "Iesniegt" at bounding box center [157, 195] width 35 height 11
